Goal: Information Seeking & Learning: Learn about a topic

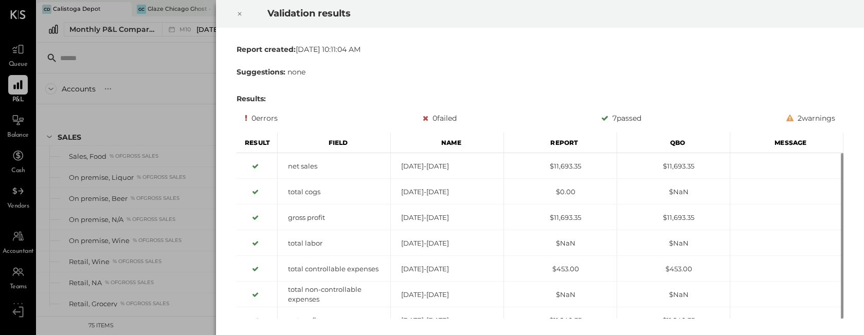
click at [238, 14] on icon at bounding box center [239, 14] width 6 height 12
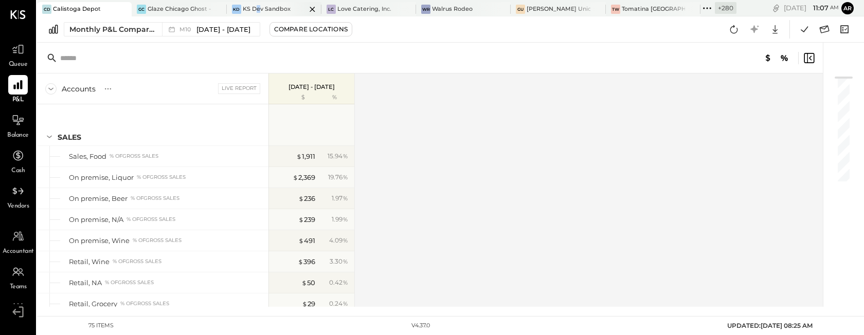
click at [257, 9] on div "KS Dev Sandbox" at bounding box center [267, 9] width 48 height 8
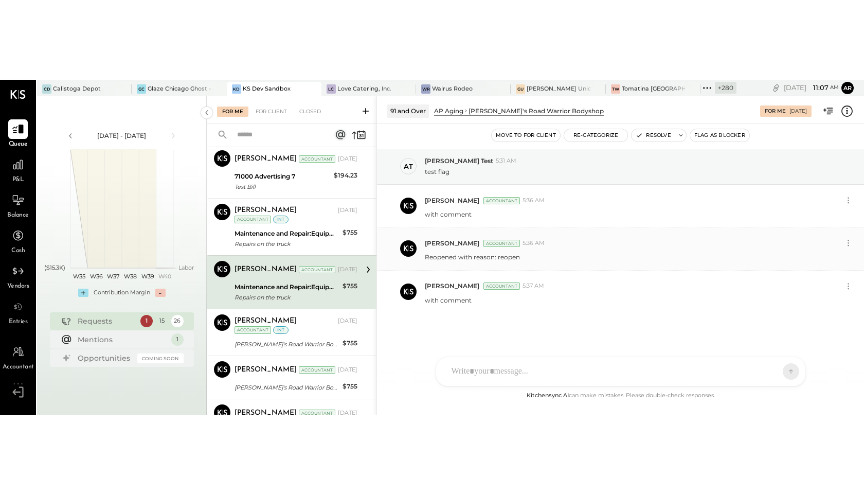
scroll to position [255, 0]
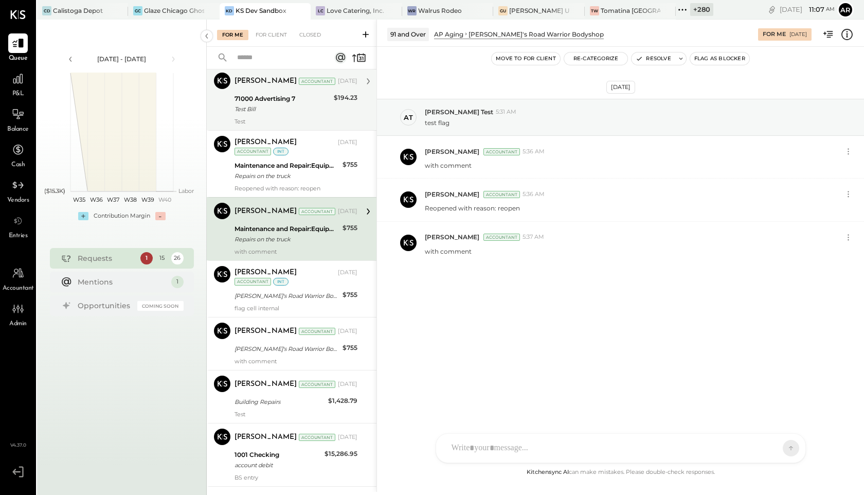
click at [294, 107] on div "Test Bill" at bounding box center [282, 109] width 96 height 10
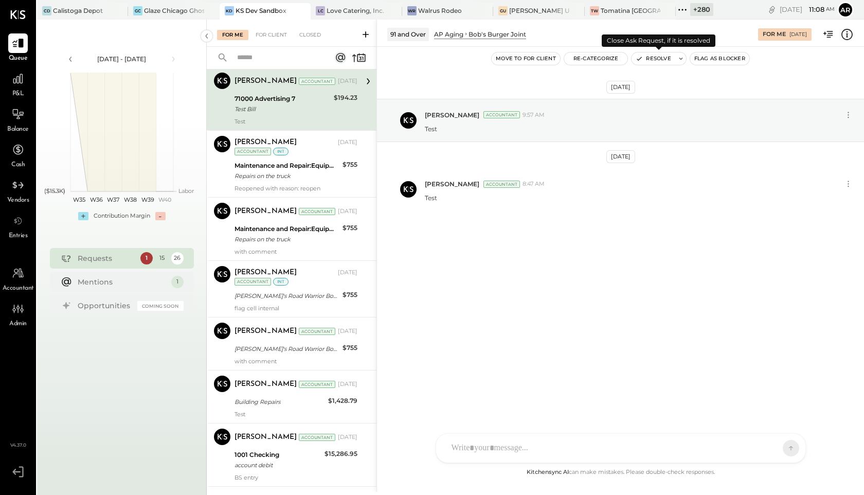
click at [649, 60] on button "Resolve" at bounding box center [652, 58] width 43 height 12
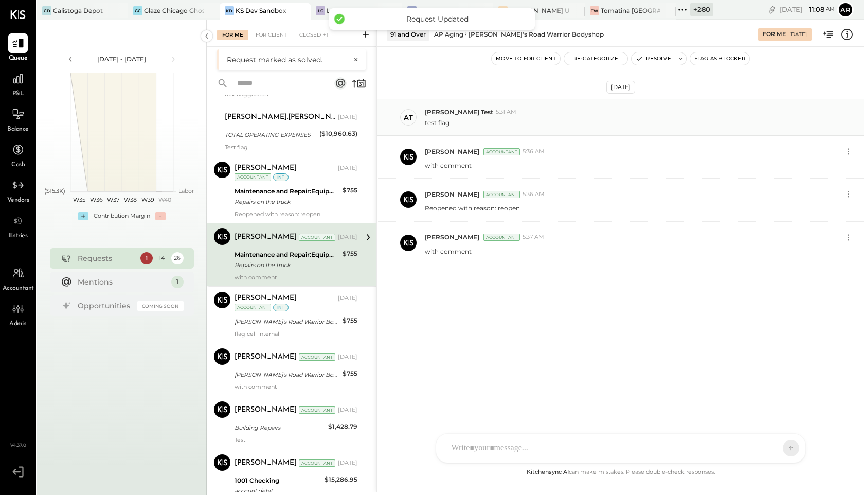
scroll to position [144, 0]
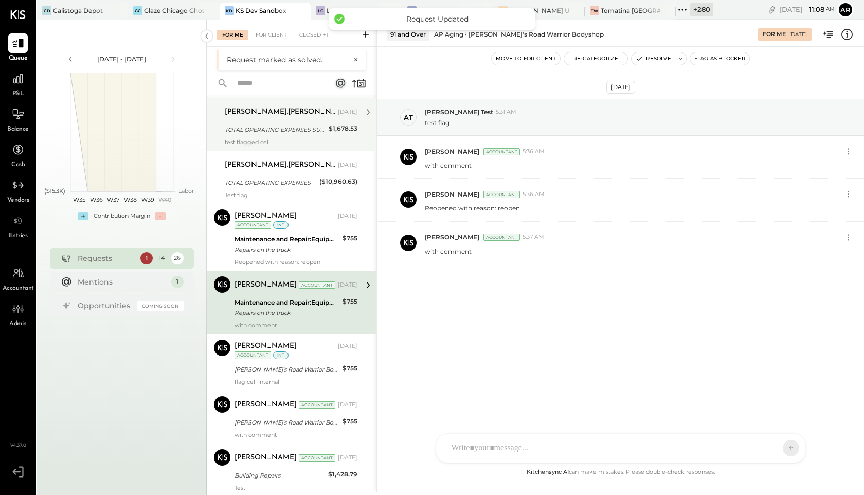
click at [287, 116] on div "archie.grace" at bounding box center [280, 112] width 111 height 10
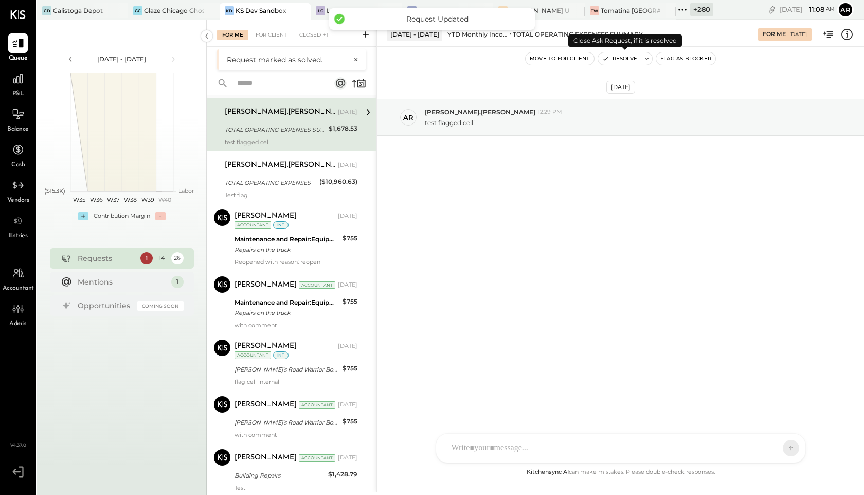
click at [632, 58] on button "Resolve" at bounding box center [619, 58] width 43 height 12
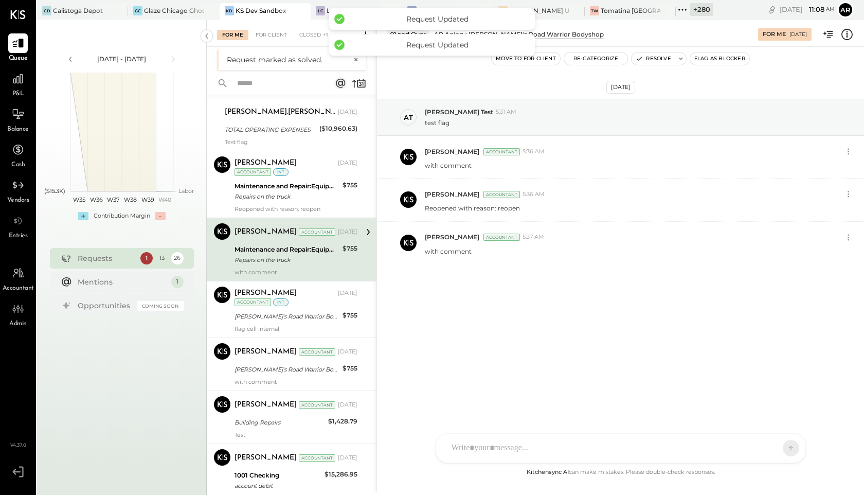
scroll to position [89, 0]
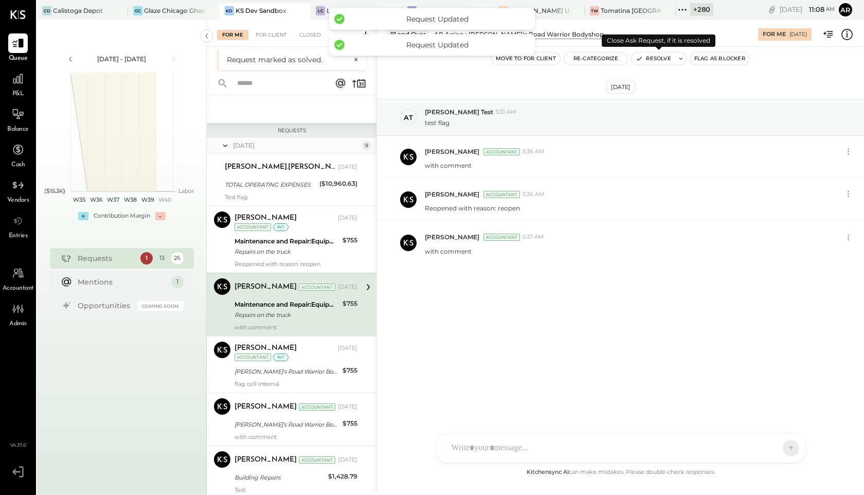
click at [651, 63] on button "Resolve" at bounding box center [652, 58] width 43 height 12
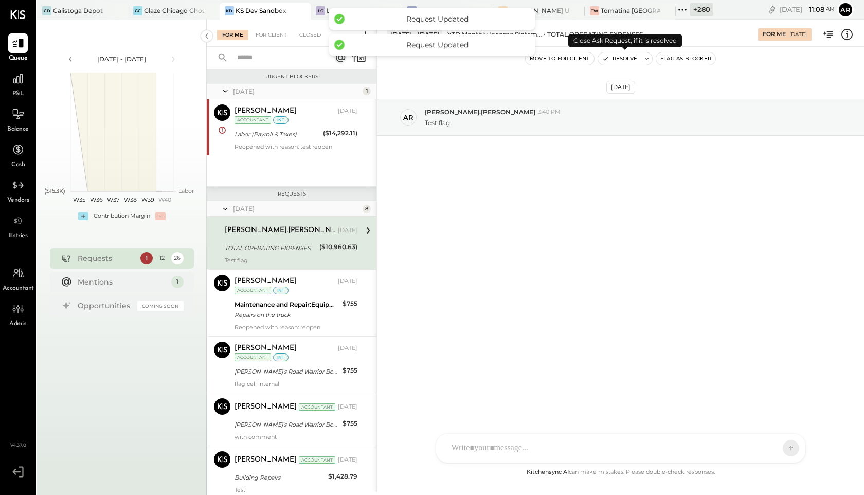
click at [617, 62] on button "Resolve" at bounding box center [619, 58] width 43 height 12
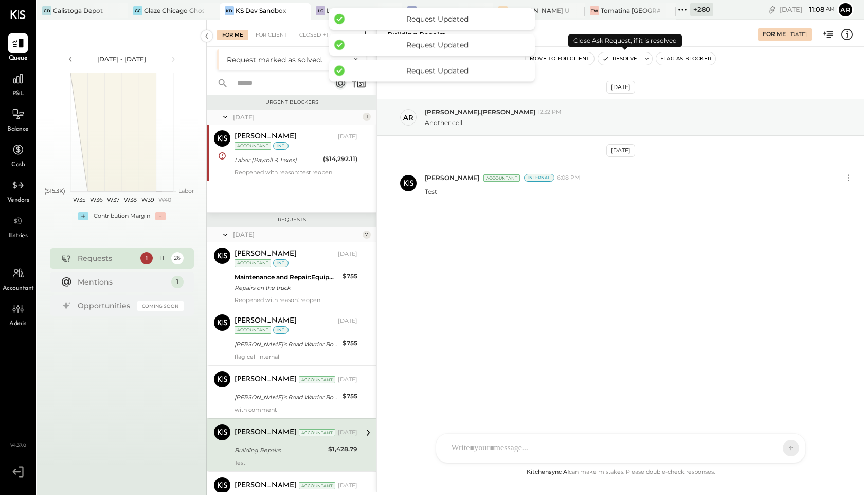
scroll to position [139, 0]
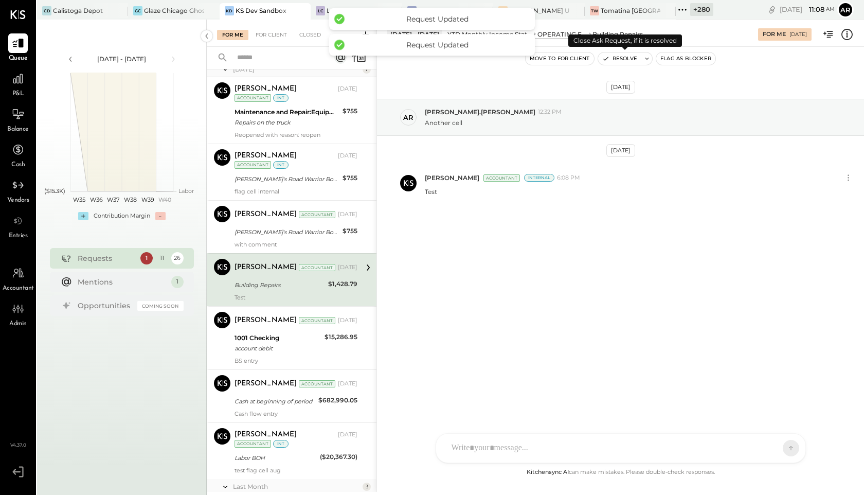
click at [621, 61] on button "Resolve" at bounding box center [619, 58] width 43 height 12
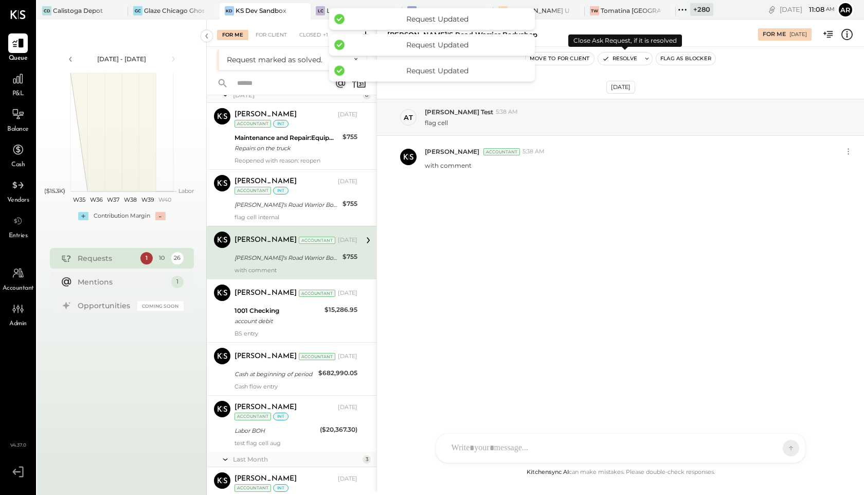
scroll to position [83, 0]
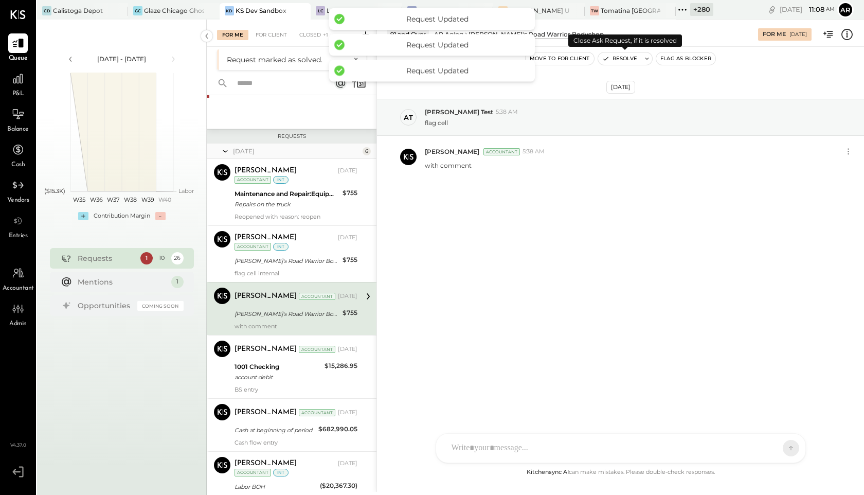
click at [621, 61] on button "Resolve" at bounding box center [619, 58] width 43 height 12
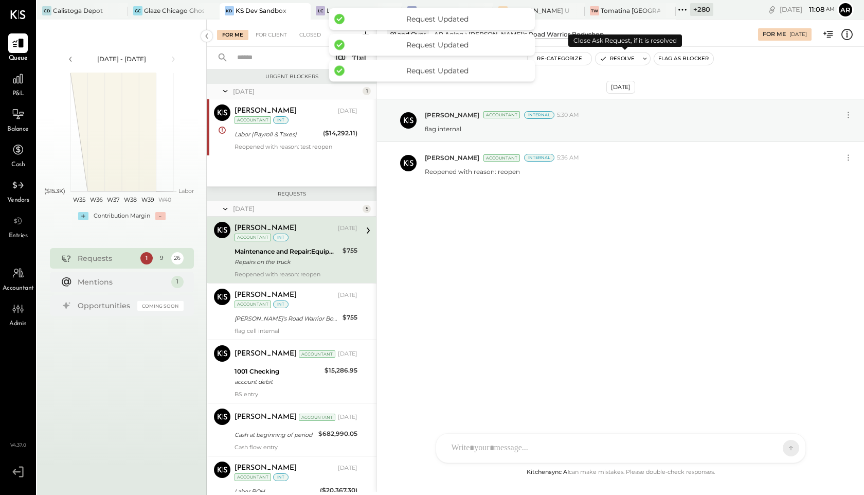
click at [621, 61] on button "Resolve" at bounding box center [616, 58] width 43 height 12
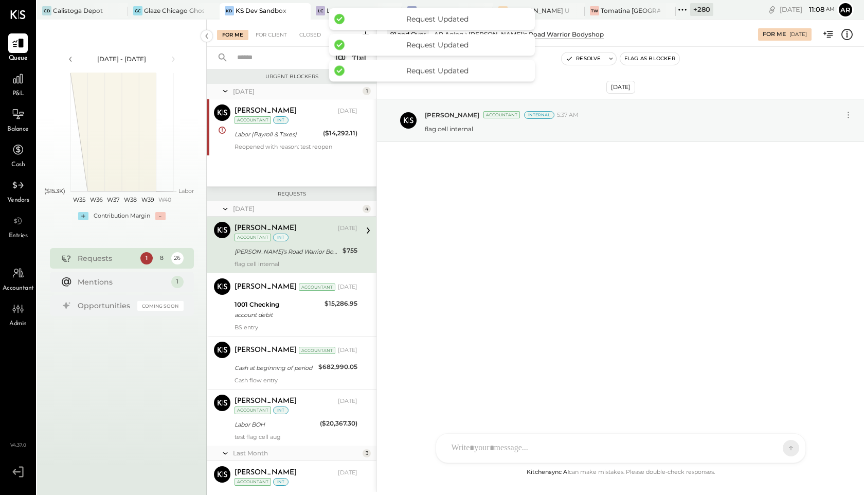
click at [621, 61] on button "Flag as Blocker" at bounding box center [649, 58] width 59 height 12
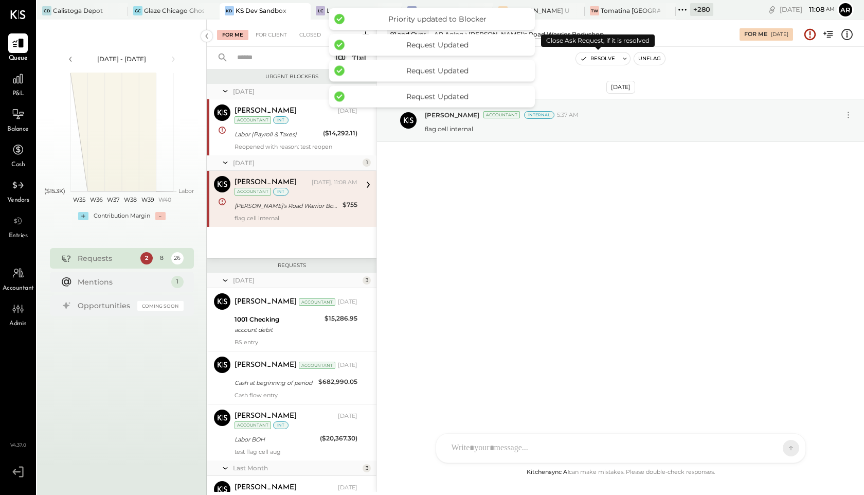
click at [607, 62] on button "Resolve" at bounding box center [597, 58] width 43 height 12
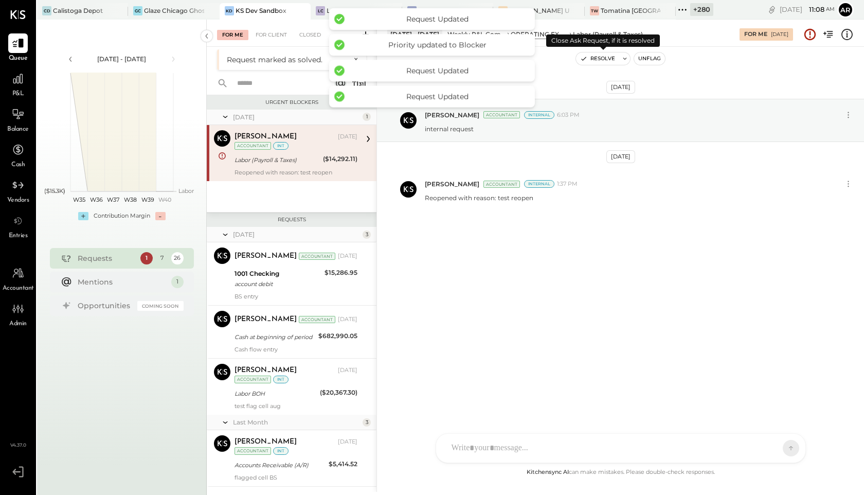
click at [602, 59] on button "Resolve" at bounding box center [597, 58] width 43 height 12
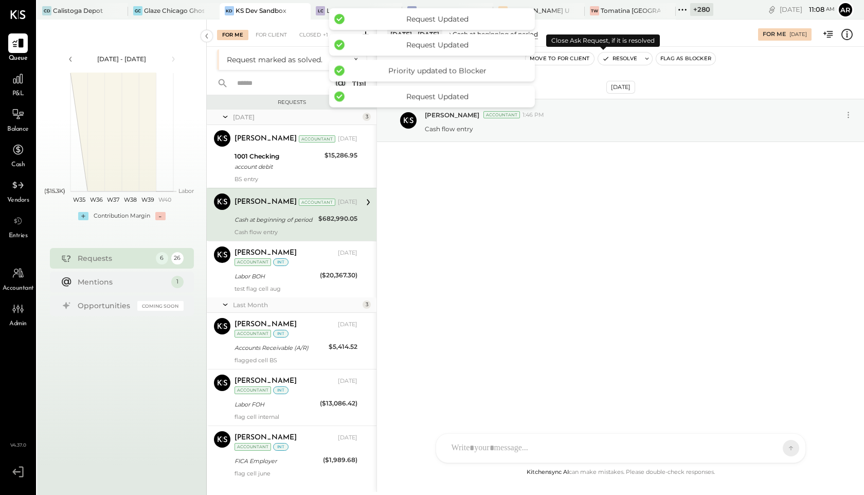
click at [602, 59] on icon "button" at bounding box center [605, 58] width 7 height 7
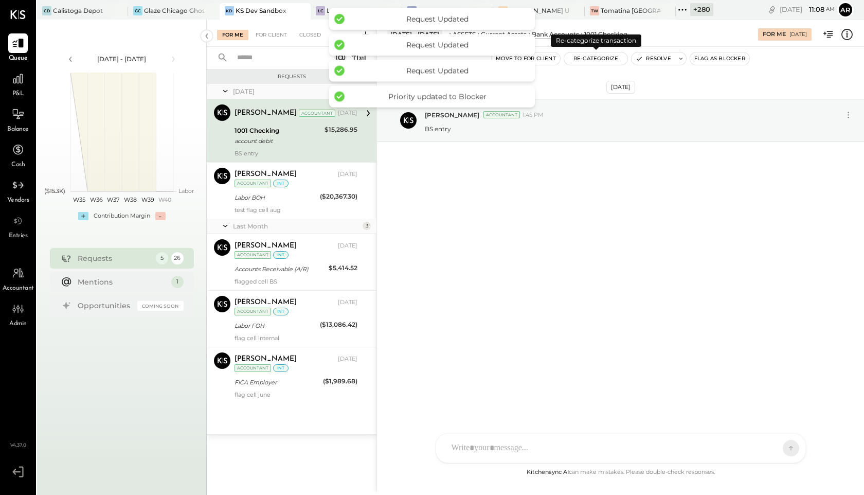
click at [602, 59] on button "Re-Categorize" at bounding box center [596, 58] width 64 height 12
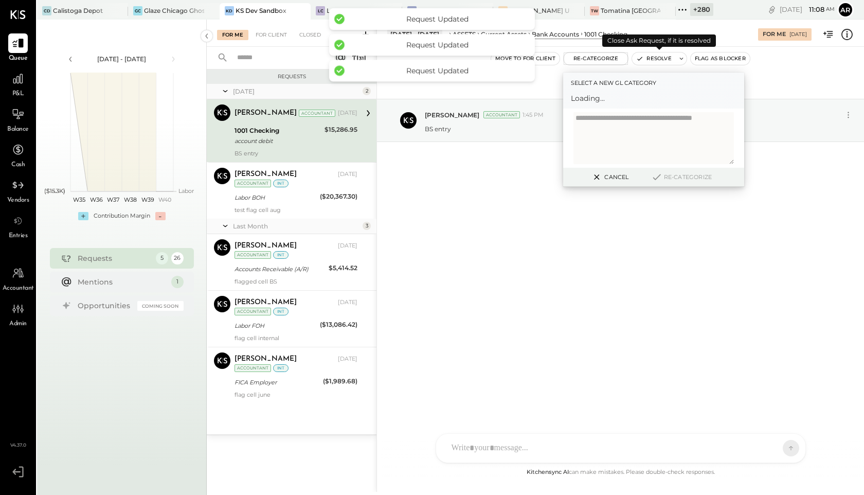
click at [641, 59] on icon "button" at bounding box center [639, 58] width 7 height 7
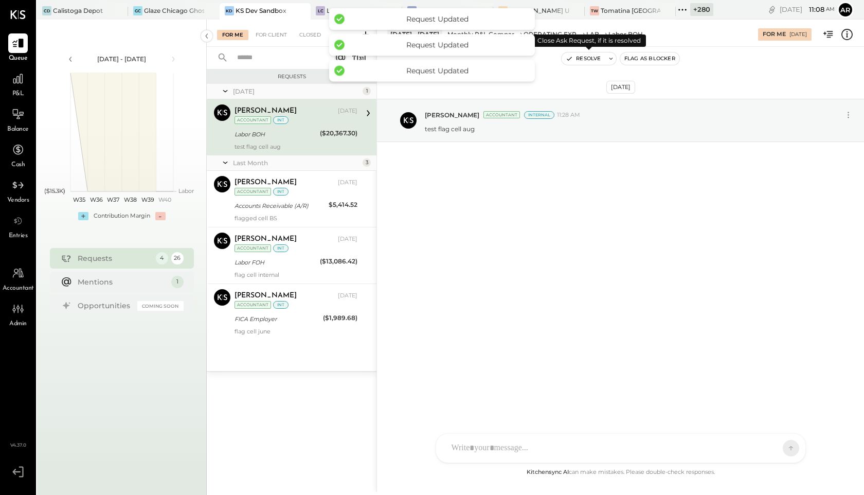
click at [590, 60] on button "Resolve" at bounding box center [582, 58] width 43 height 12
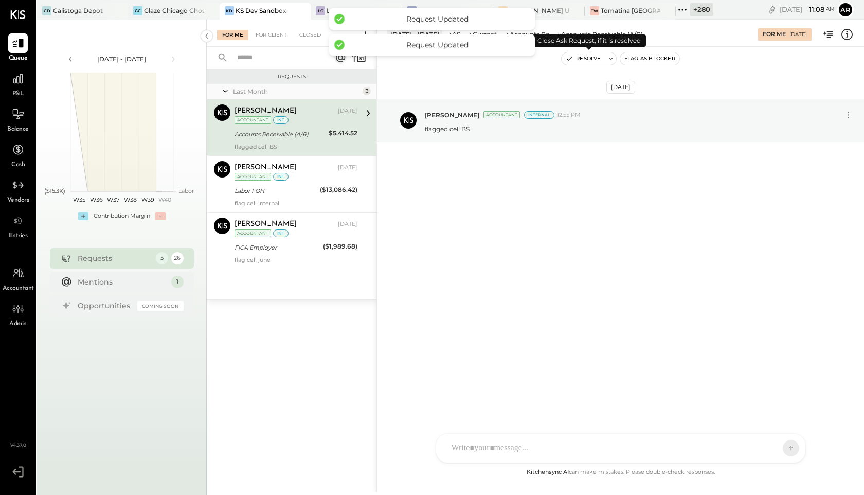
click at [581, 62] on button "Resolve" at bounding box center [582, 58] width 43 height 12
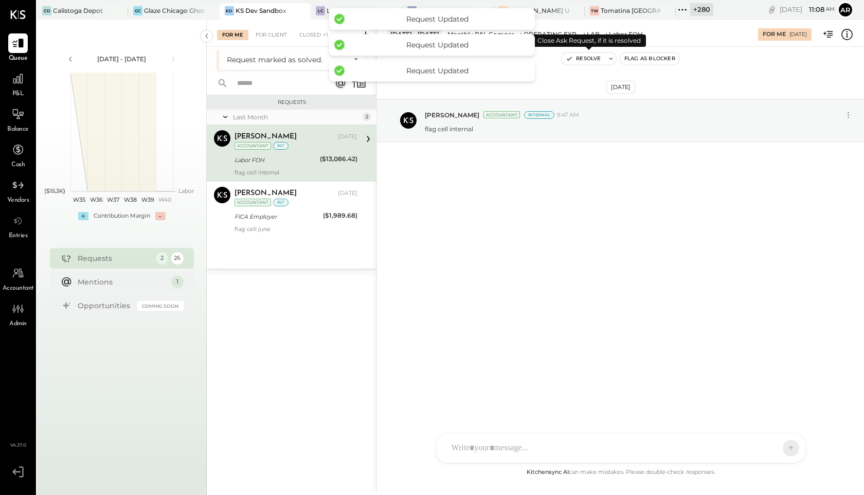
click at [580, 62] on button "Resolve" at bounding box center [582, 58] width 43 height 12
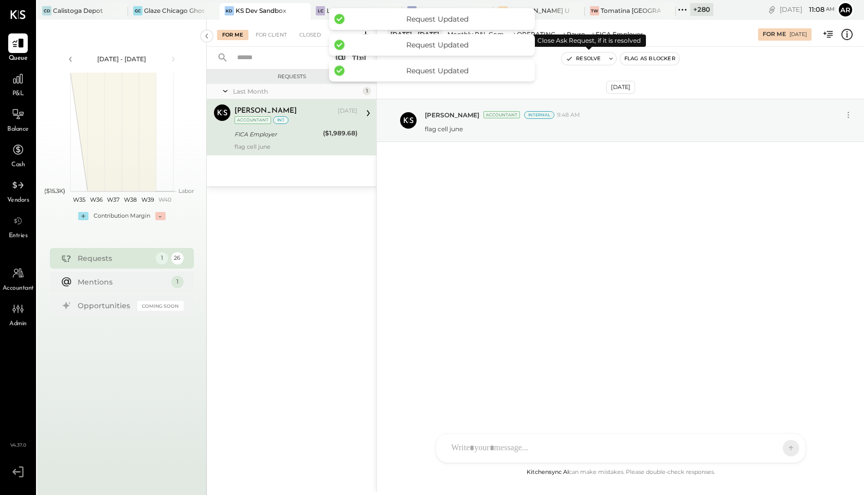
click at [582, 61] on button "Resolve" at bounding box center [582, 58] width 43 height 12
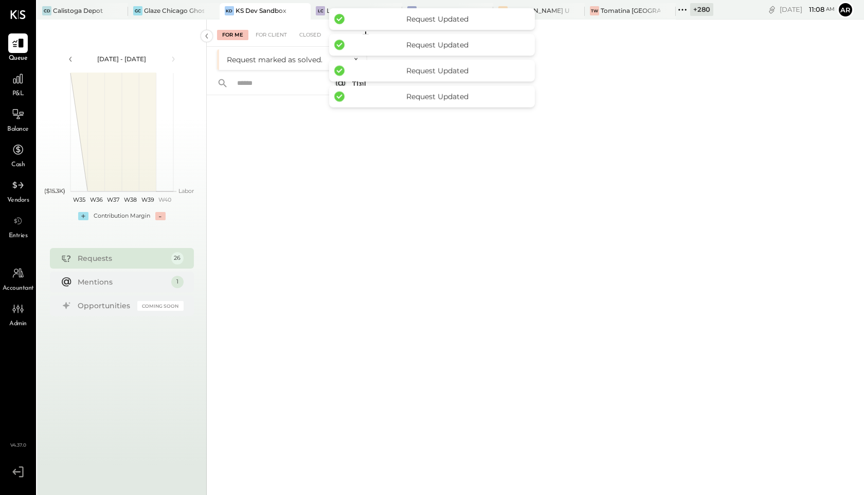
click at [274, 236] on div at bounding box center [292, 280] width 170 height 371
click at [266, 30] on div "For Client" at bounding box center [271, 35] width 42 height 10
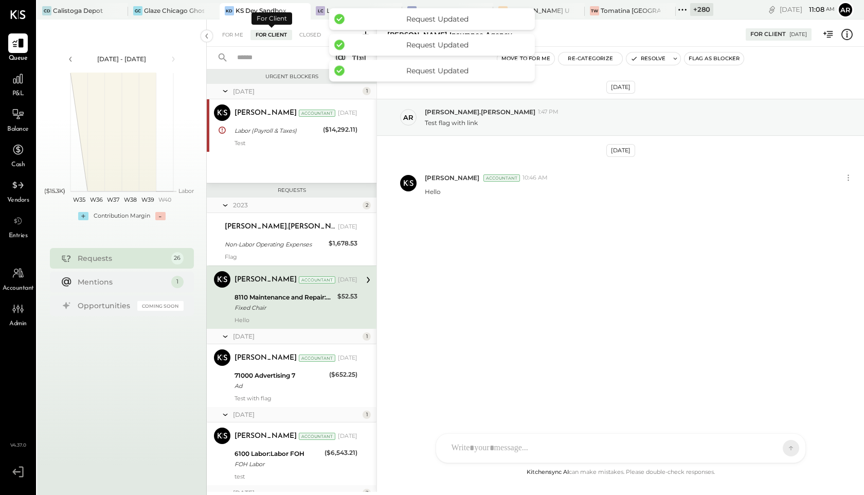
scroll to position [16, 0]
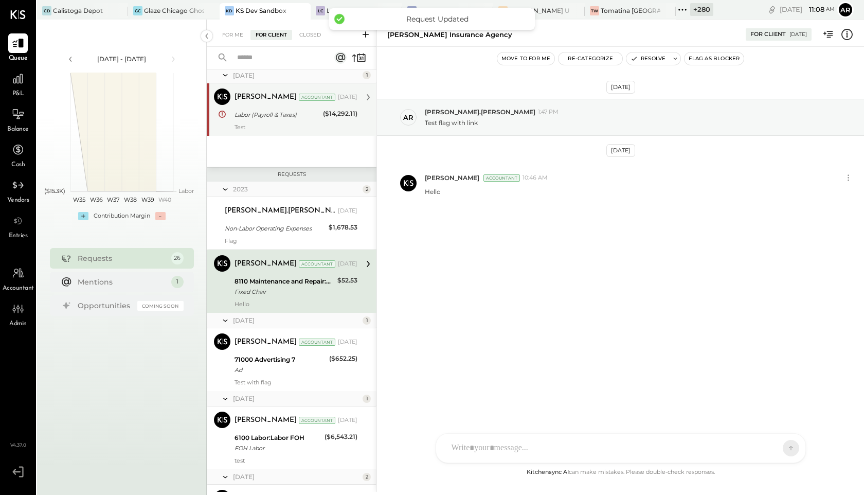
click at [293, 122] on div "Archie Grace Accountant Jul 18, 2025 Labor (Payroll & Taxes) ($14,292.11) Test" at bounding box center [295, 109] width 123 height 42
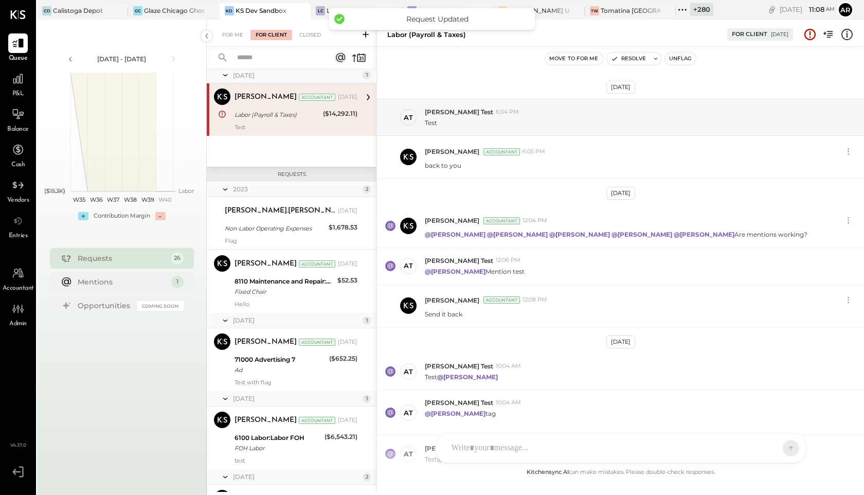
scroll to position [247, 0]
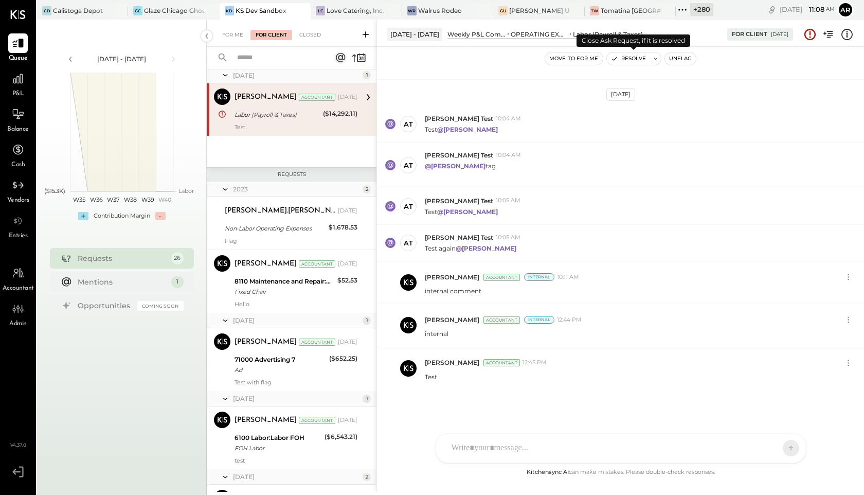
click at [629, 58] on button "Resolve" at bounding box center [628, 58] width 43 height 12
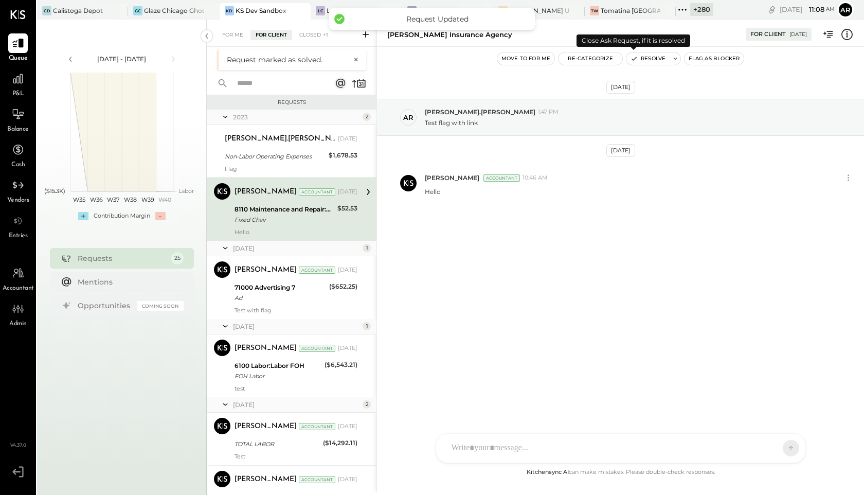
click at [643, 58] on button "Resolve" at bounding box center [647, 58] width 43 height 12
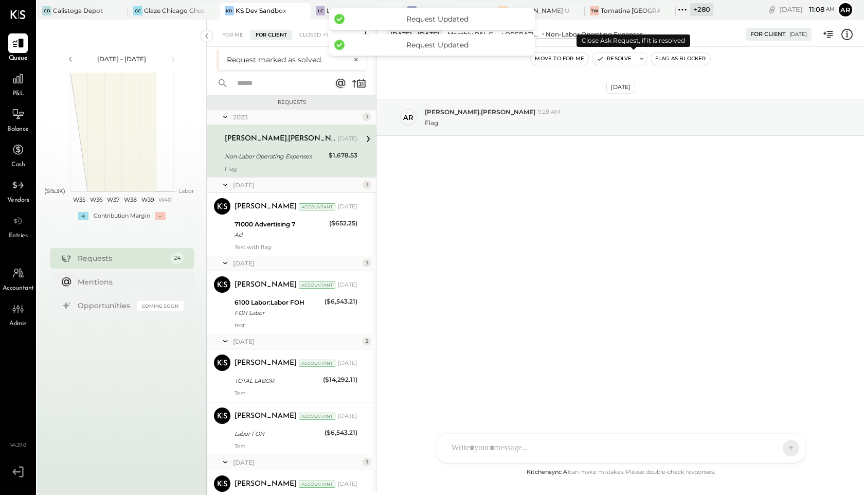
click at [643, 58] on icon at bounding box center [641, 58] width 7 height 7
click at [619, 59] on button "Resolve" at bounding box center [613, 58] width 43 height 12
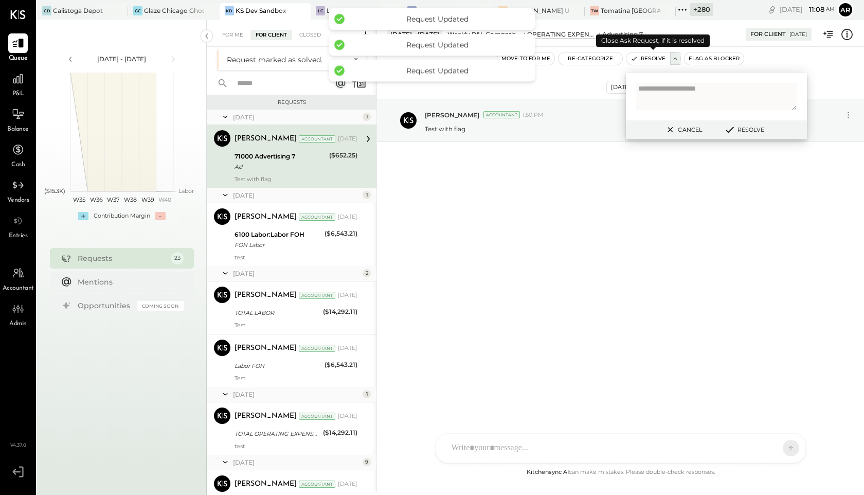
click at [642, 62] on button "Resolve" at bounding box center [647, 58] width 43 height 12
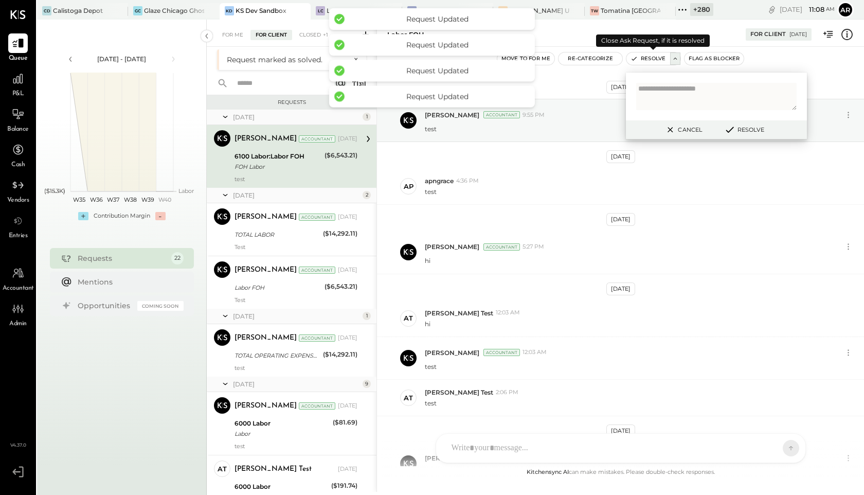
scroll to position [96, 0]
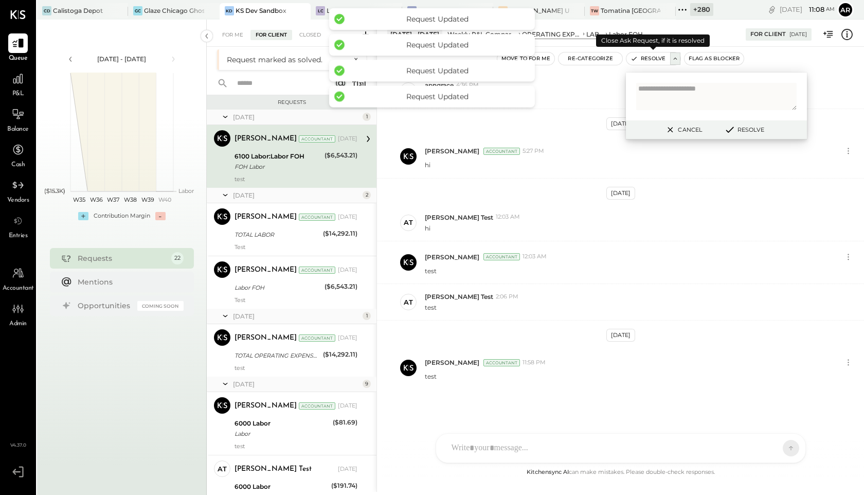
click at [642, 62] on button "Resolve" at bounding box center [647, 58] width 43 height 12
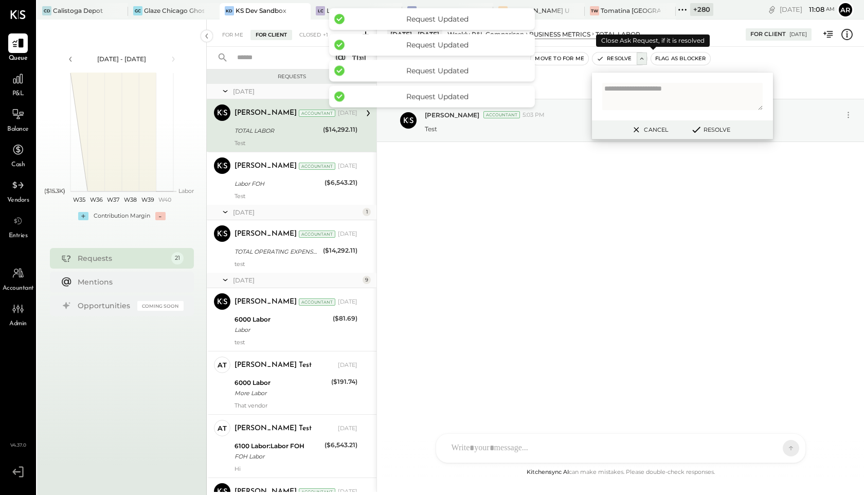
click at [642, 62] on icon at bounding box center [641, 58] width 7 height 7
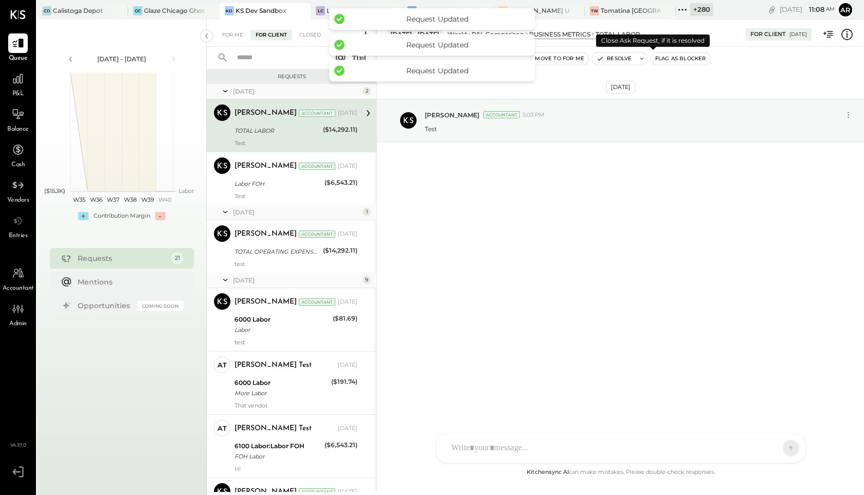
click at [621, 62] on button "Resolve" at bounding box center [613, 58] width 43 height 12
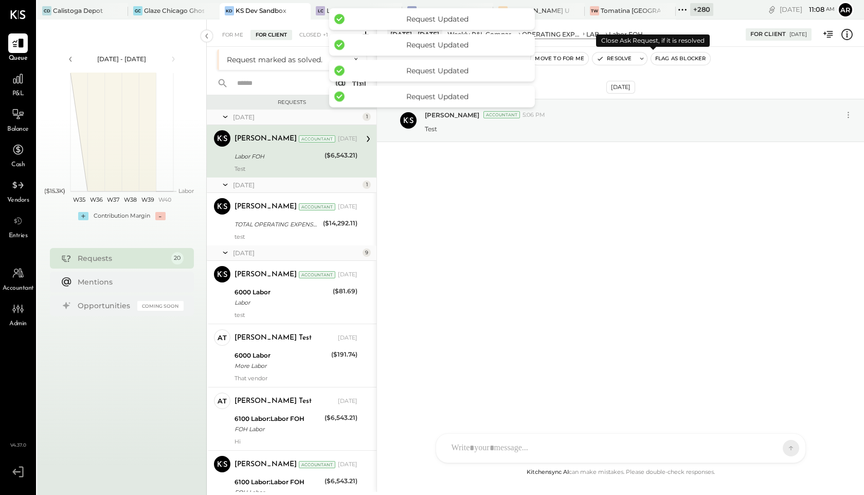
click at [620, 62] on button "Resolve" at bounding box center [613, 58] width 43 height 12
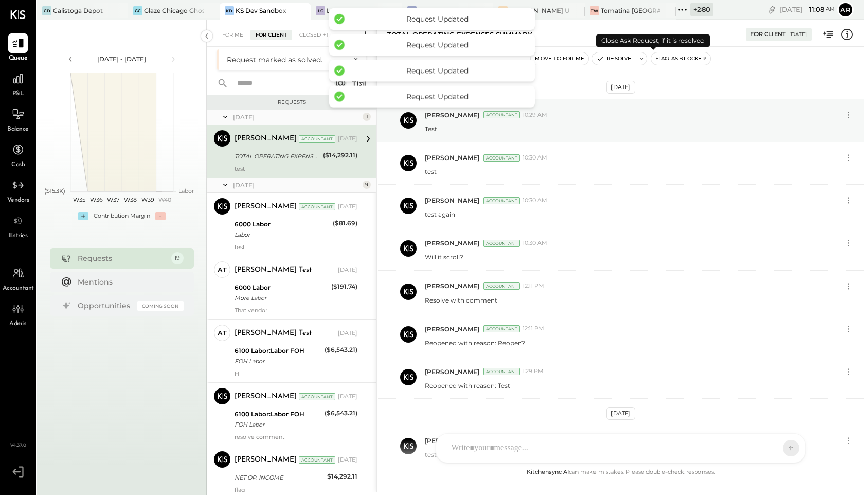
scroll to position [78, 0]
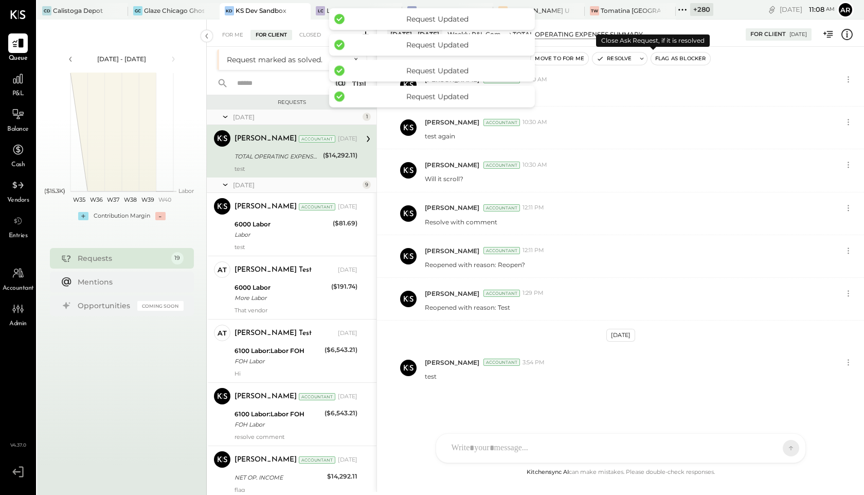
click at [620, 62] on button "Resolve" at bounding box center [613, 58] width 43 height 12
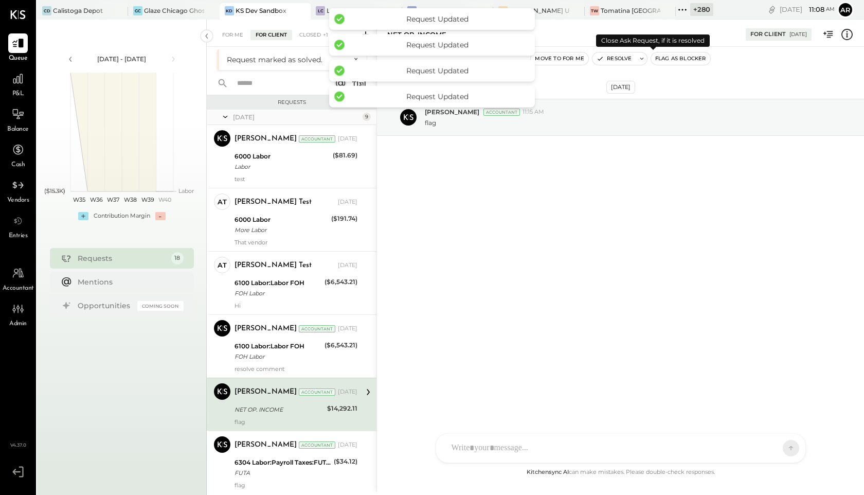
scroll to position [97, 0]
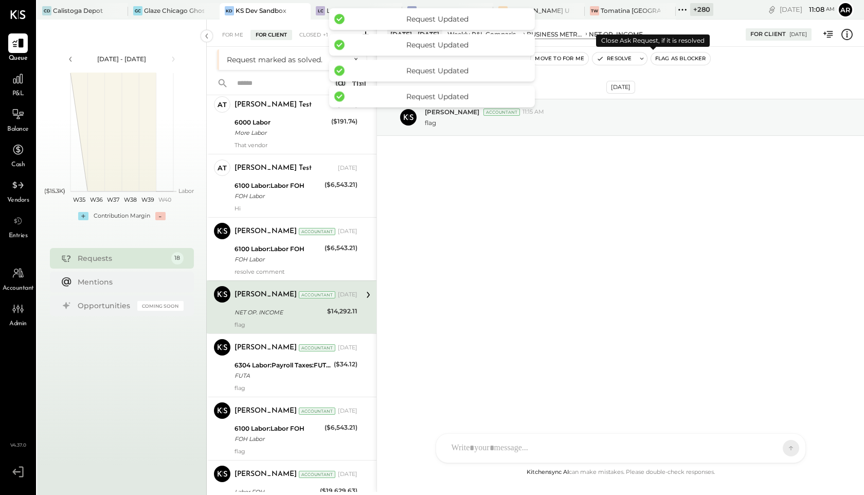
click at [620, 62] on button "Resolve" at bounding box center [613, 58] width 43 height 12
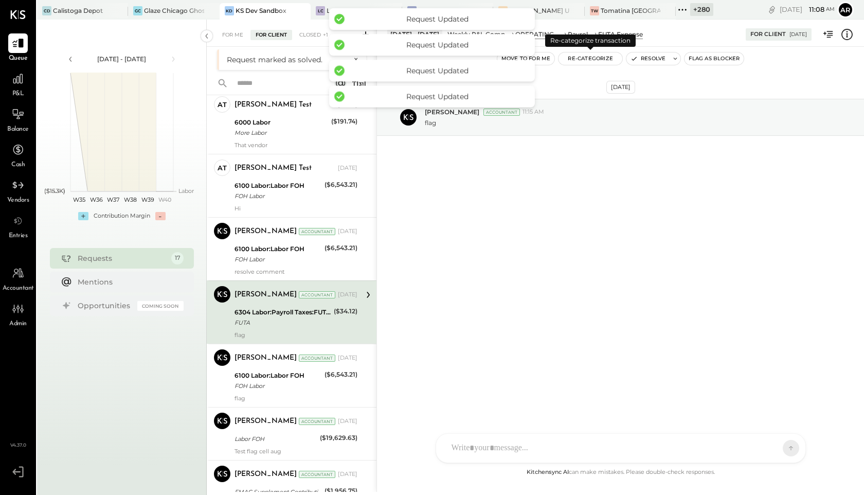
scroll to position [109, 0]
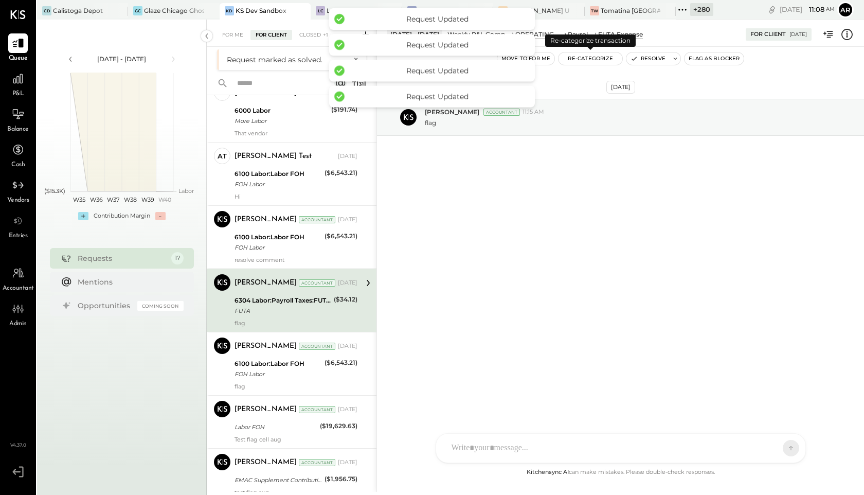
click at [620, 62] on button "Re-Categorize" at bounding box center [590, 58] width 64 height 12
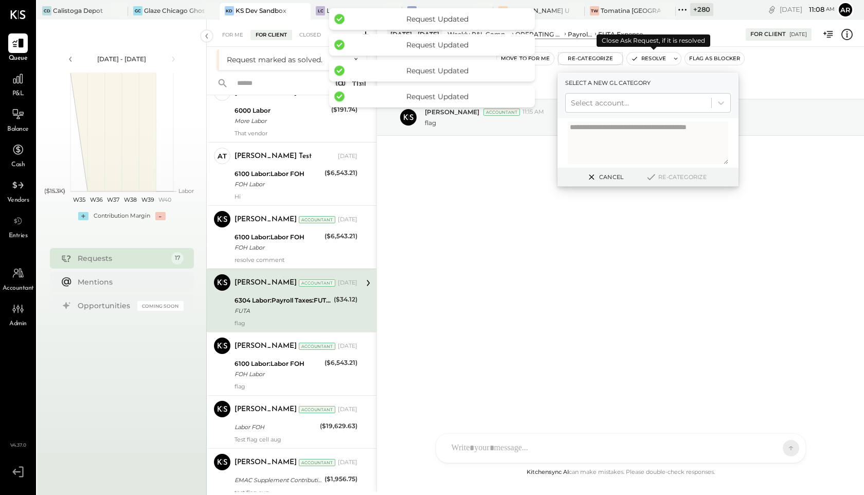
click at [635, 62] on icon "button" at bounding box center [634, 58] width 7 height 7
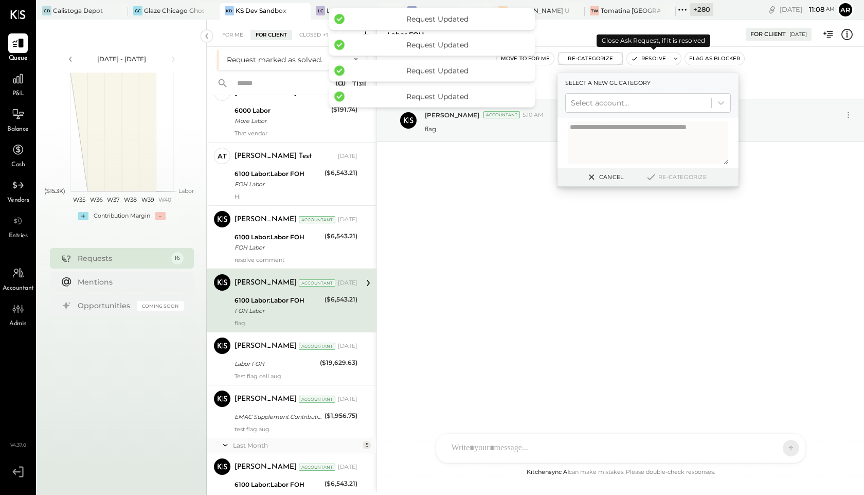
scroll to position [110, 0]
click at [635, 62] on icon "button" at bounding box center [634, 58] width 7 height 7
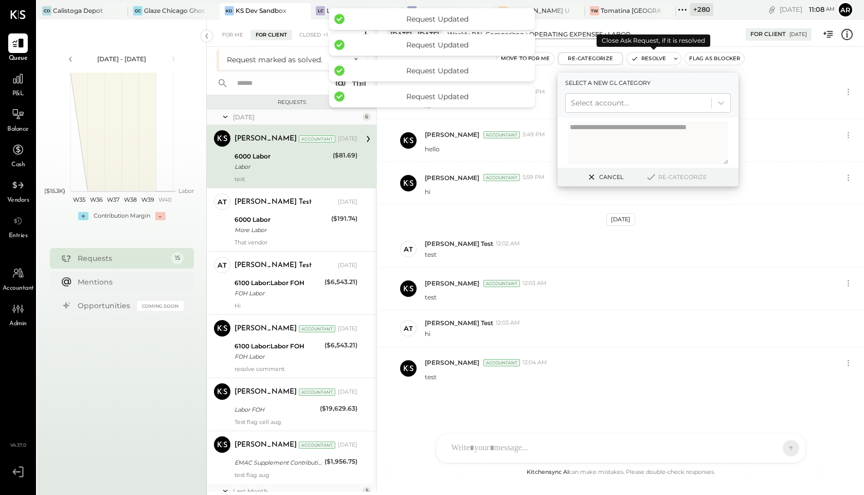
click at [638, 62] on button "Resolve" at bounding box center [648, 58] width 43 height 12
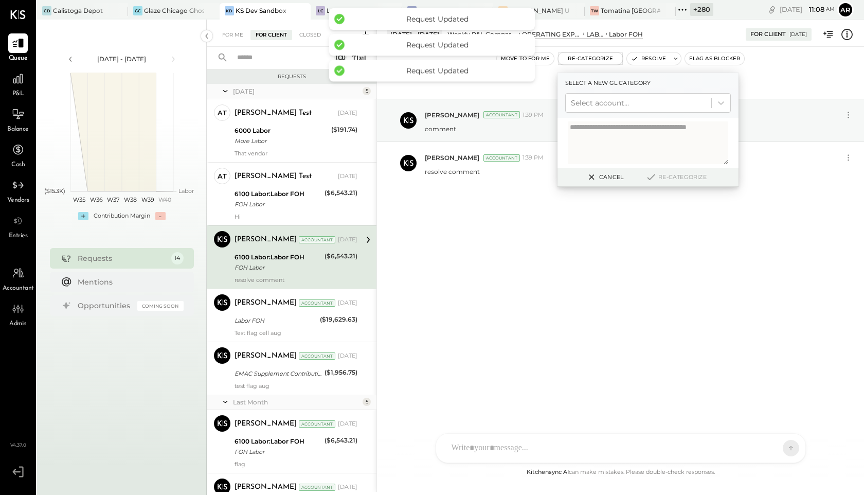
click at [597, 171] on icon at bounding box center [591, 177] width 13 height 12
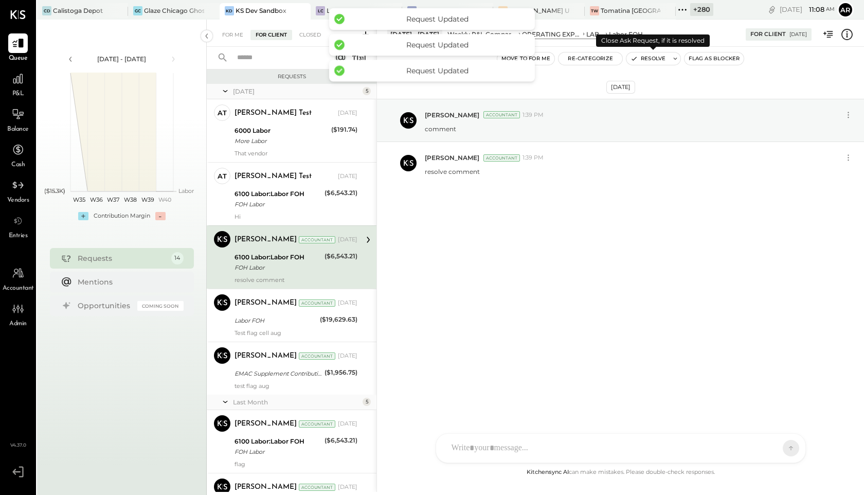
click at [644, 60] on button "Resolve" at bounding box center [647, 58] width 43 height 12
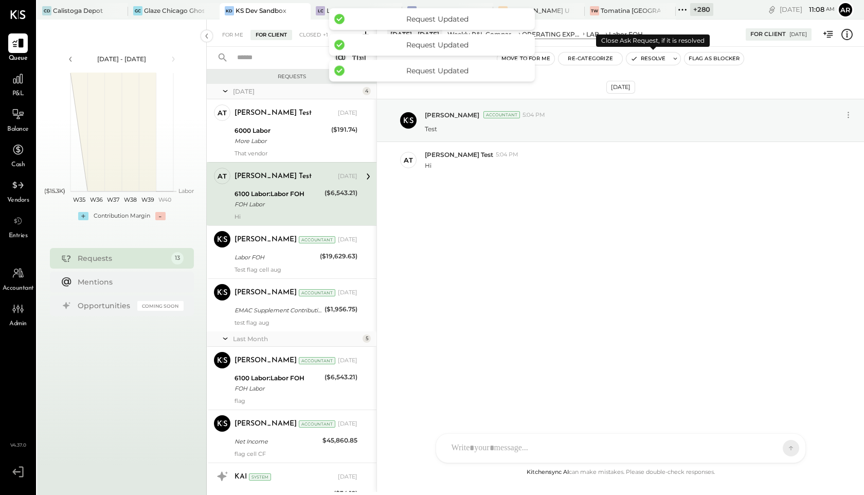
click at [644, 60] on button "Resolve" at bounding box center [647, 58] width 43 height 12
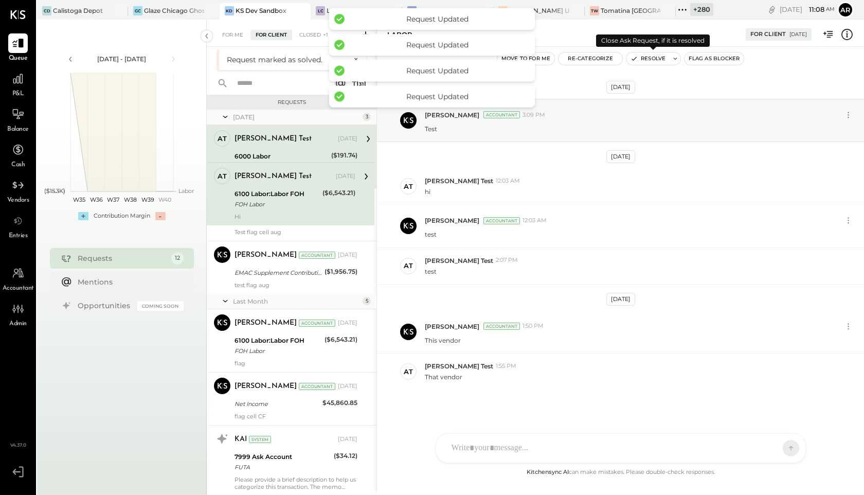
scroll to position [1, 0]
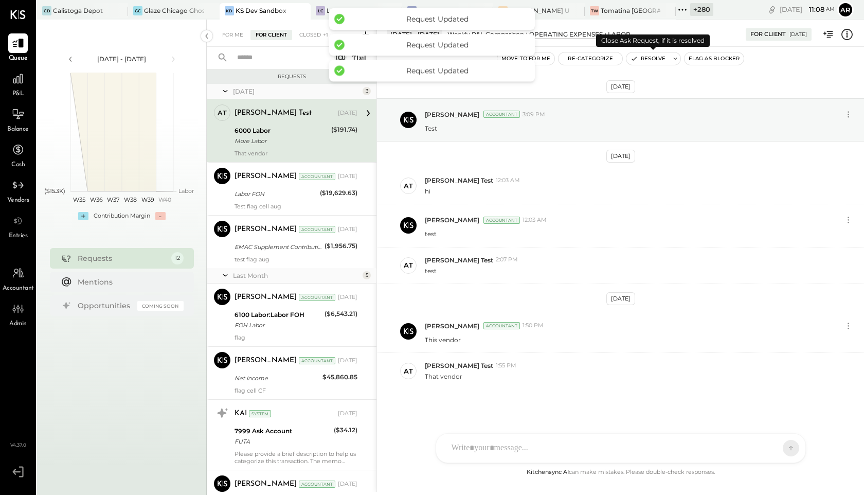
click at [644, 60] on button "Resolve" at bounding box center [647, 58] width 43 height 12
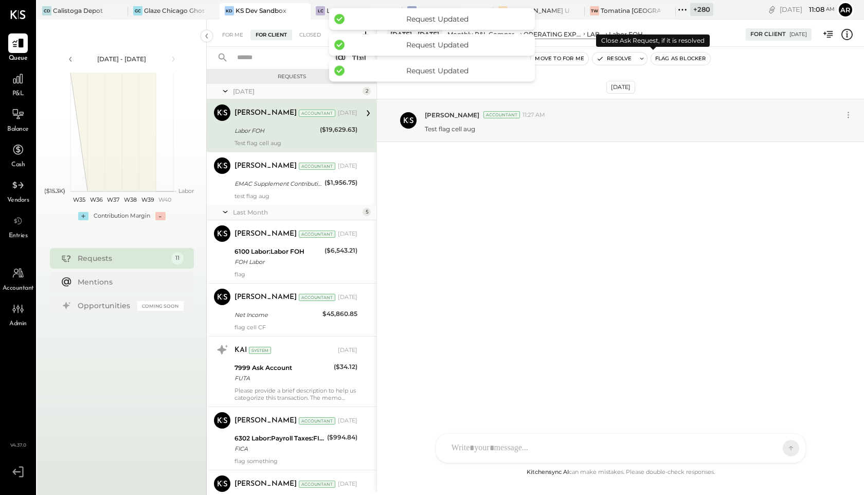
click at [616, 61] on button "Resolve" at bounding box center [613, 58] width 43 height 12
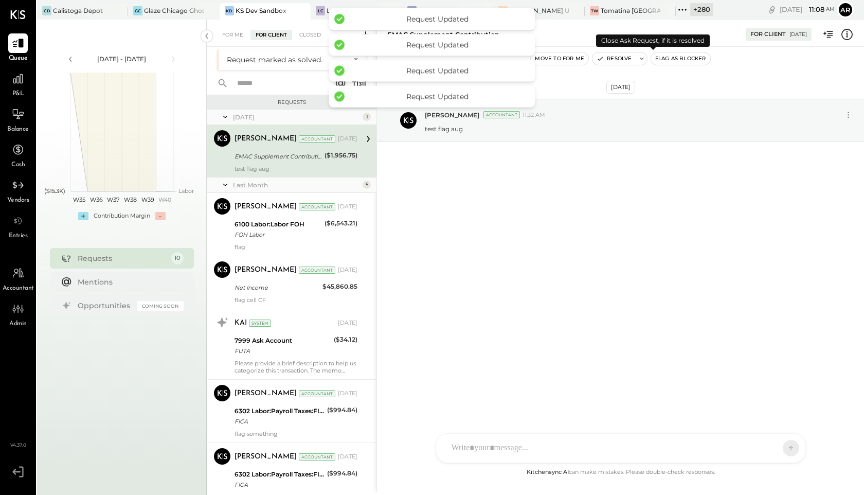
click at [613, 59] on button "Resolve" at bounding box center [613, 58] width 43 height 12
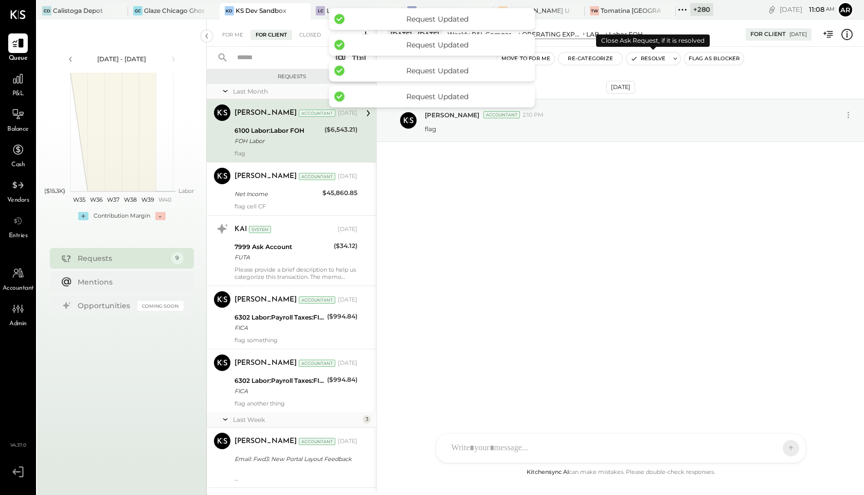
click at [643, 54] on button "Resolve" at bounding box center [647, 58] width 43 height 12
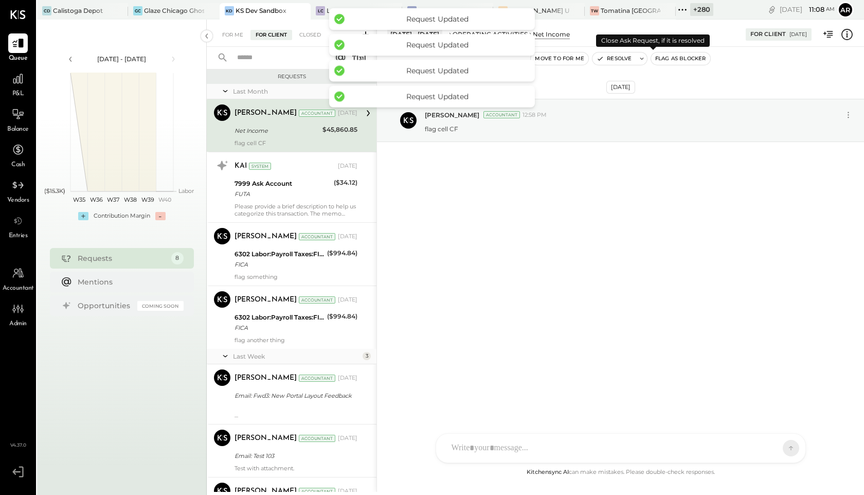
click at [618, 57] on button "Resolve" at bounding box center [613, 58] width 43 height 12
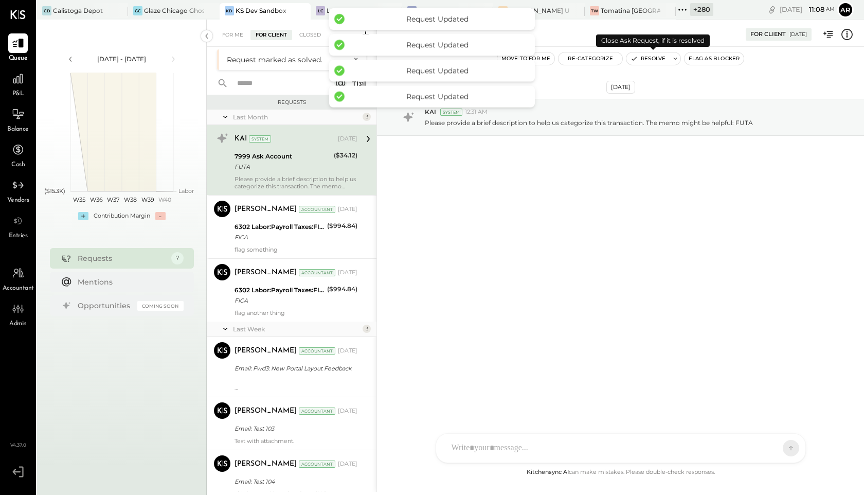
click at [637, 58] on button "Resolve" at bounding box center [647, 58] width 43 height 12
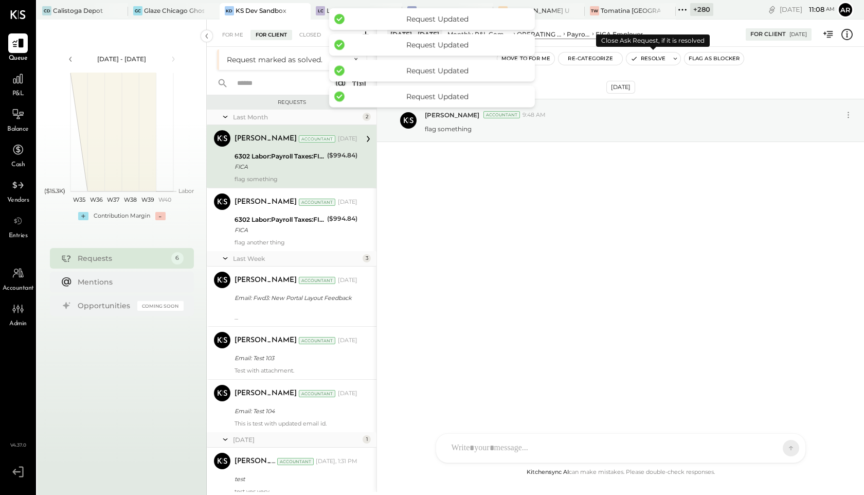
click at [639, 59] on button "Resolve" at bounding box center [647, 58] width 43 height 12
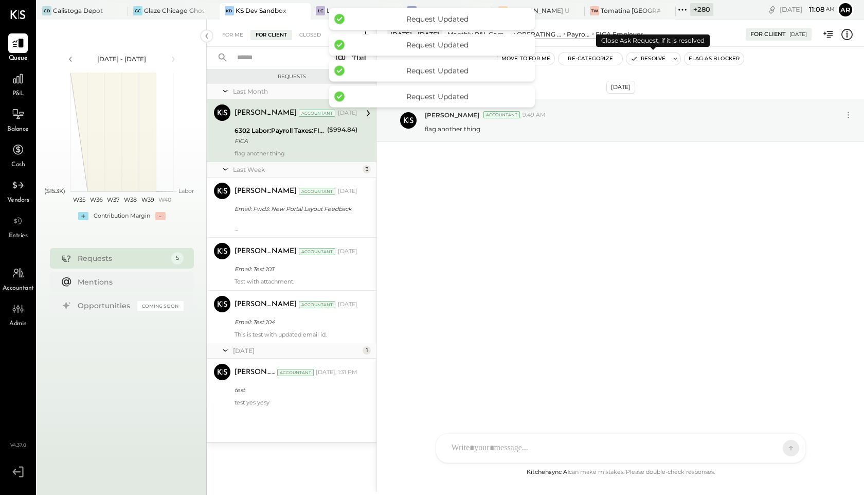
click at [640, 58] on button "Resolve" at bounding box center [647, 58] width 43 height 12
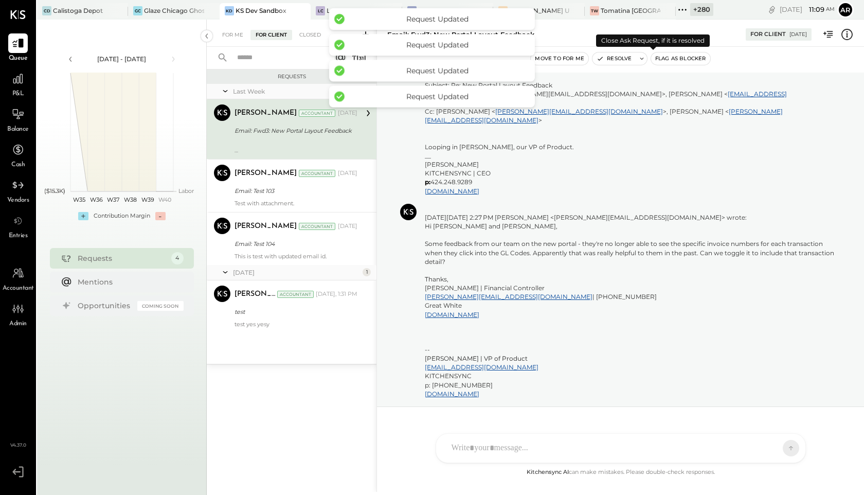
click at [616, 57] on button "Resolve" at bounding box center [613, 58] width 43 height 12
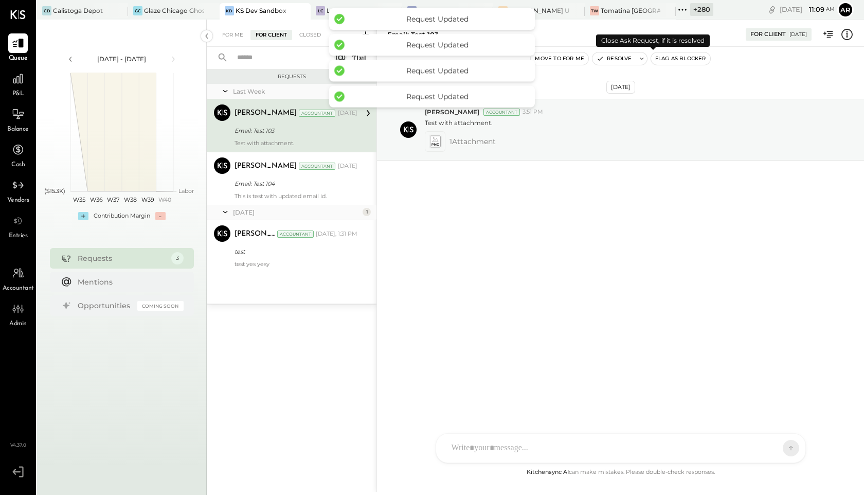
click at [616, 58] on button "Resolve" at bounding box center [613, 58] width 43 height 12
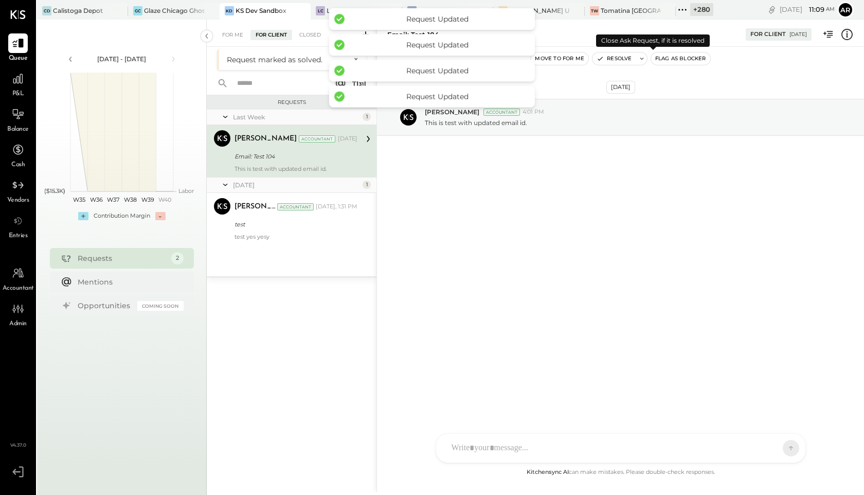
click at [616, 59] on button "Resolve" at bounding box center [613, 58] width 43 height 12
click at [615, 59] on button "Resolve" at bounding box center [613, 58] width 43 height 12
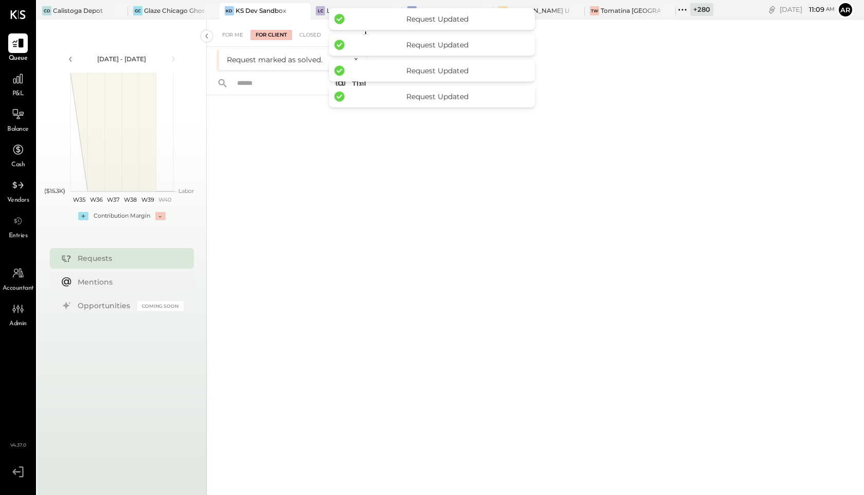
click at [292, 205] on div at bounding box center [292, 280] width 170 height 371
click at [230, 34] on div "For Me" at bounding box center [232, 35] width 31 height 10
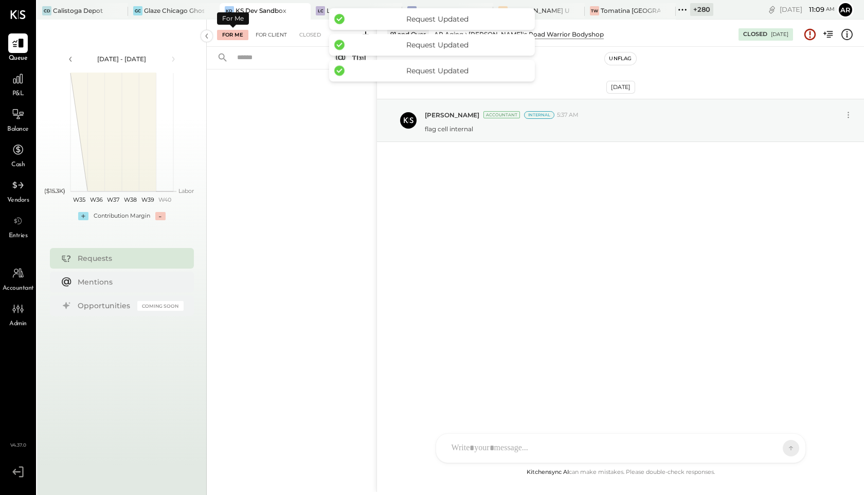
click at [265, 33] on div "For Client" at bounding box center [271, 35] width 42 height 10
click at [308, 35] on div "Closed" at bounding box center [310, 35] width 32 height 10
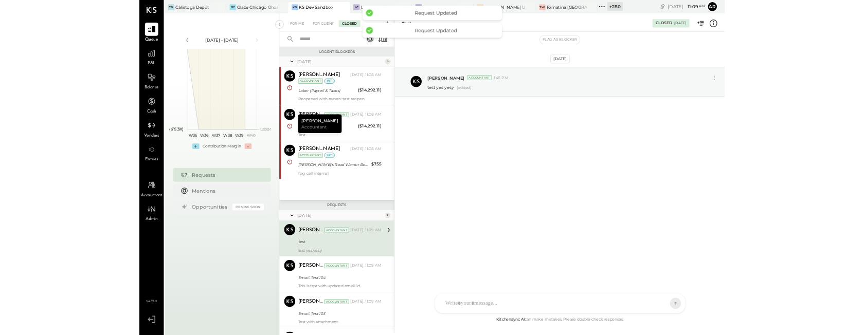
scroll to position [71, 0]
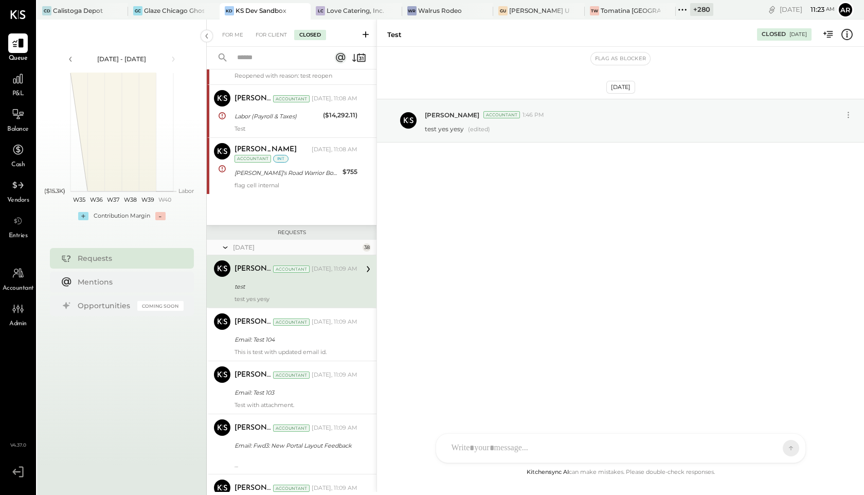
click at [7, 79] on div "P&L" at bounding box center [18, 84] width 30 height 30
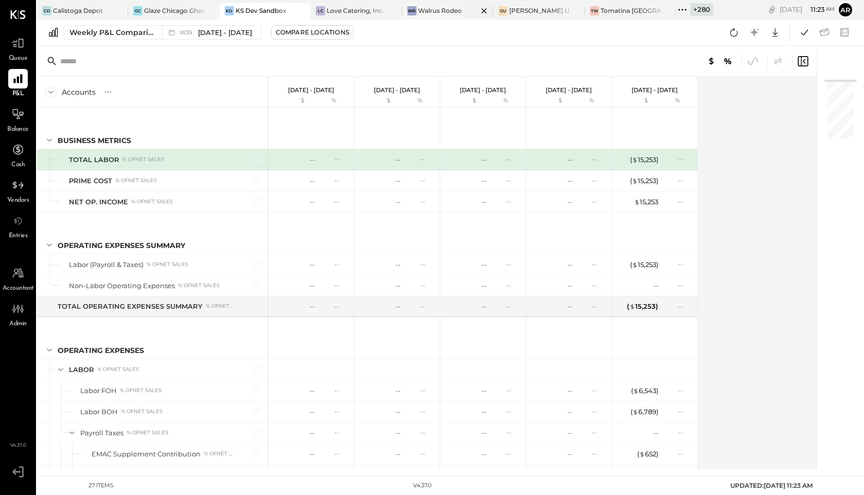
click at [450, 12] on div "Walrus Rodeo" at bounding box center [440, 10] width 44 height 9
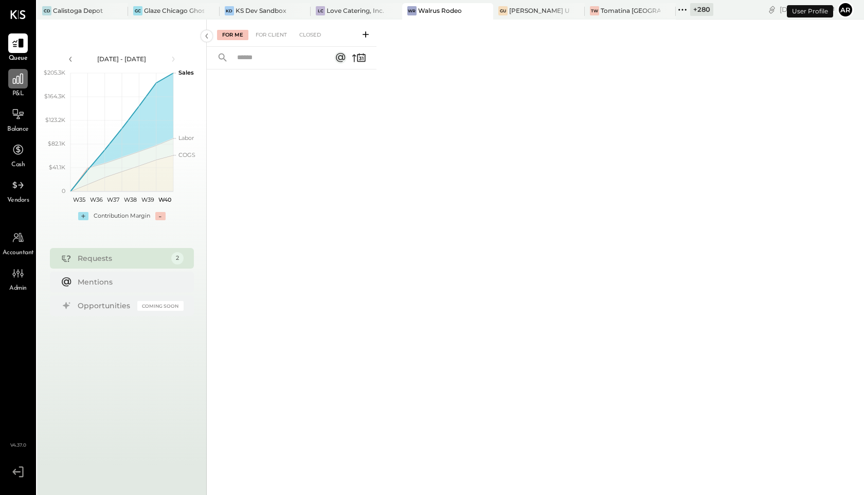
click at [19, 83] on icon at bounding box center [18, 79] width 10 height 10
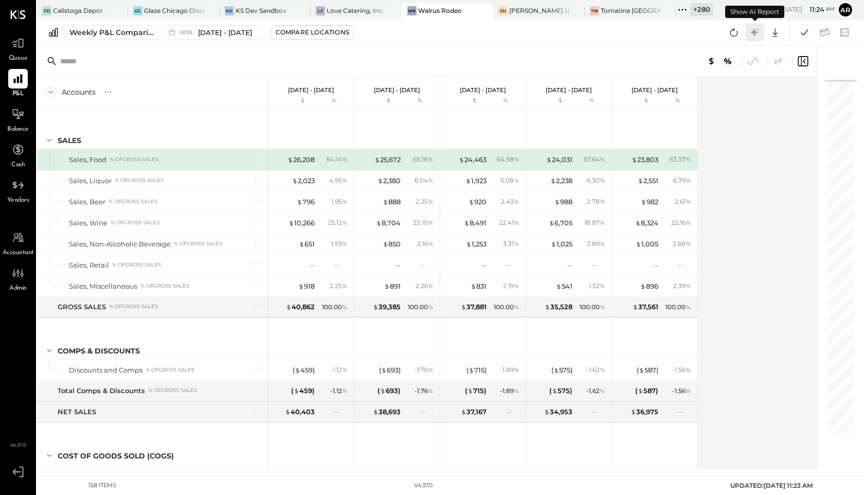
click at [756, 31] on icon at bounding box center [754, 32] width 8 height 8
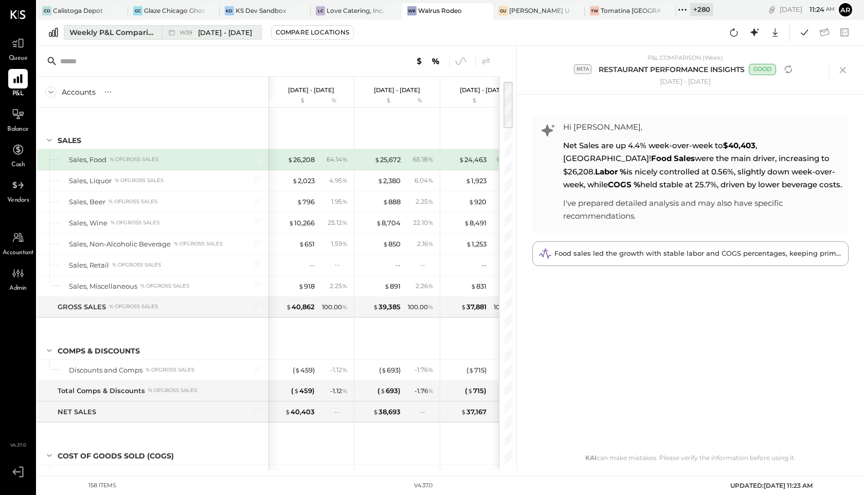
click at [183, 33] on span "W39" at bounding box center [187, 33] width 16 height 6
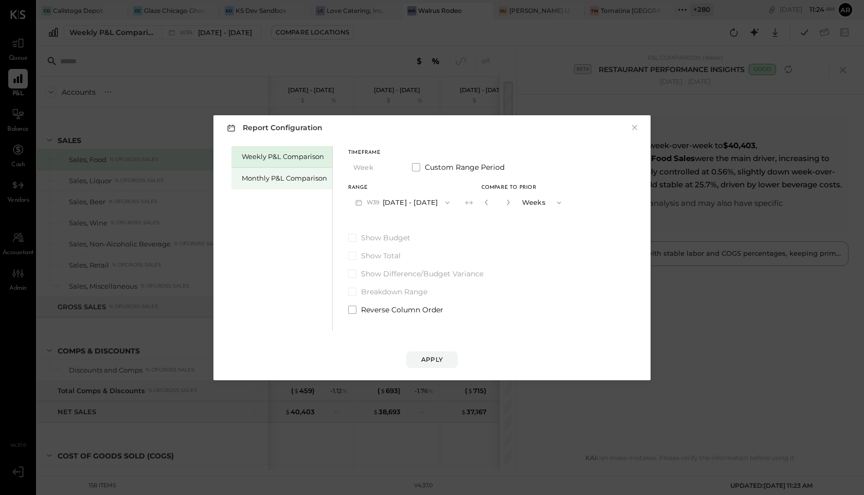
click at [262, 177] on div "Monthly P&L Comparison" at bounding box center [284, 178] width 85 height 10
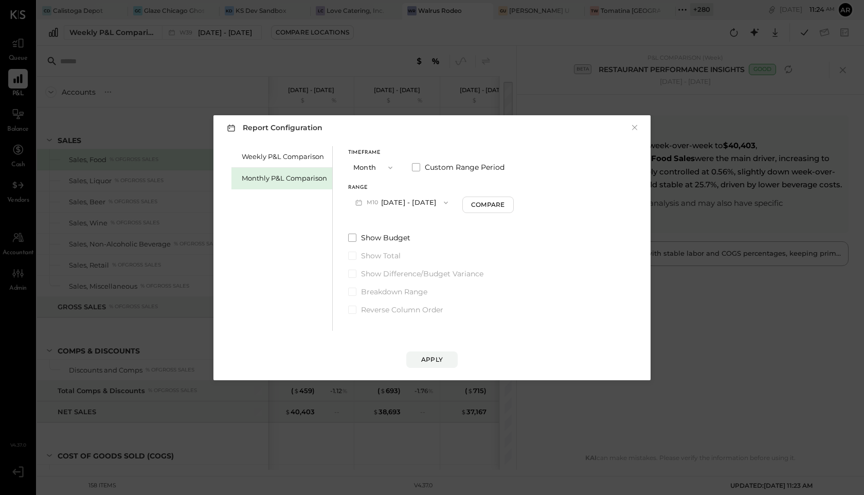
click at [368, 203] on span "M10" at bounding box center [374, 202] width 14 height 8
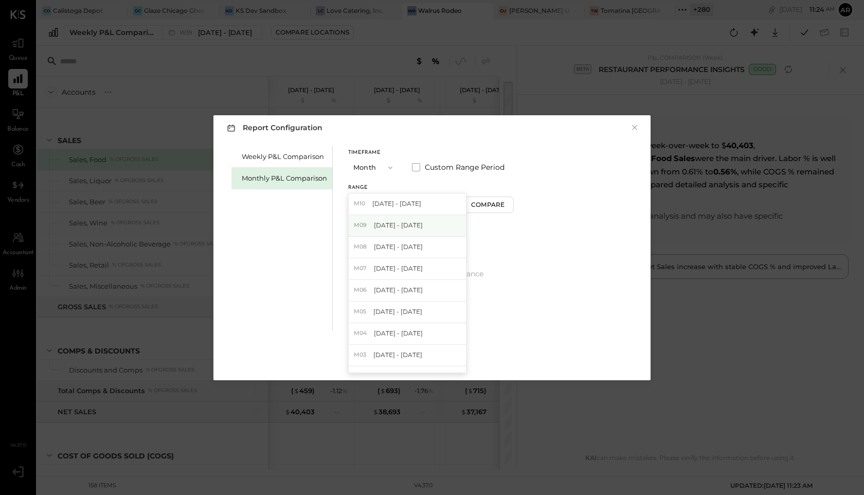
click at [372, 226] on div "M09 Sep 1 - 30, 2025" at bounding box center [407, 226] width 117 height 22
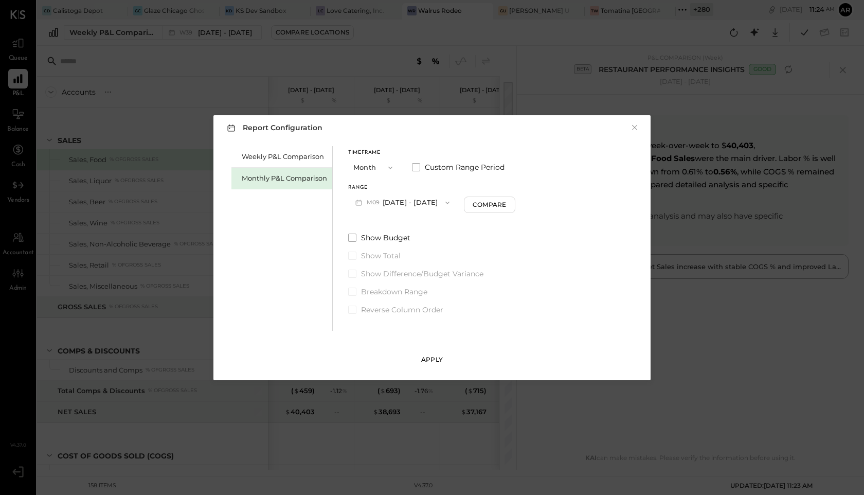
click at [421, 335] on button "Apply" at bounding box center [431, 359] width 51 height 16
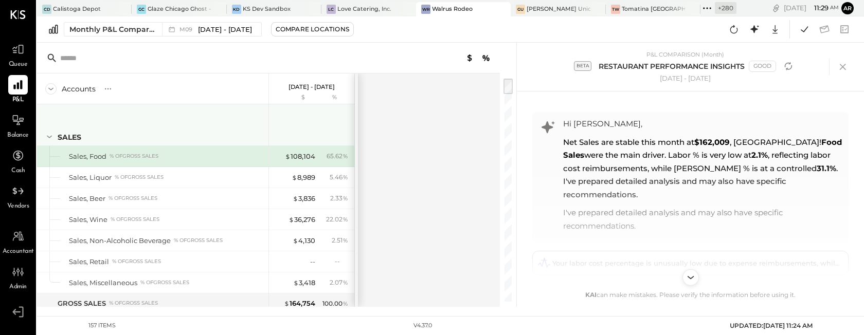
click at [419, 123] on div "Accounts S % GL Sep 1 - 30, 2025 $ % SALES Sales, Food % of GROSS SALES Sales, …" at bounding box center [269, 190] width 464 height 233
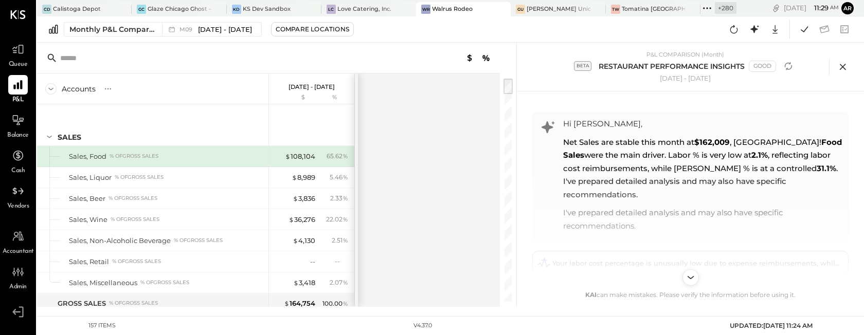
click at [844, 64] on icon at bounding box center [842, 66] width 15 height 15
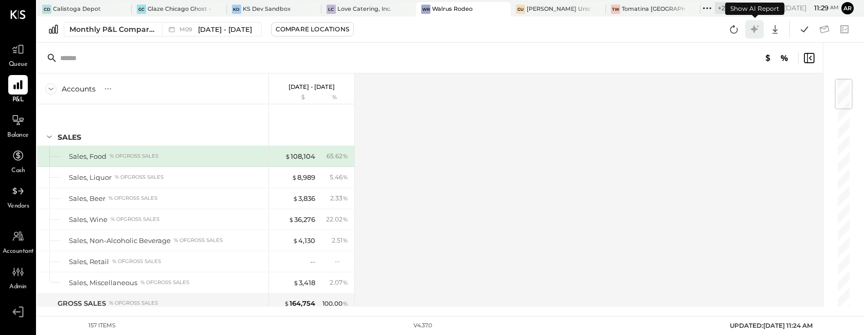
click at [753, 33] on icon at bounding box center [754, 29] width 13 height 13
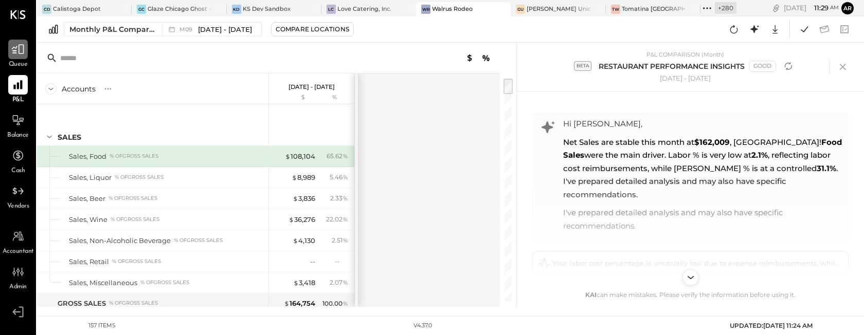
click at [14, 54] on icon at bounding box center [17, 49] width 13 height 13
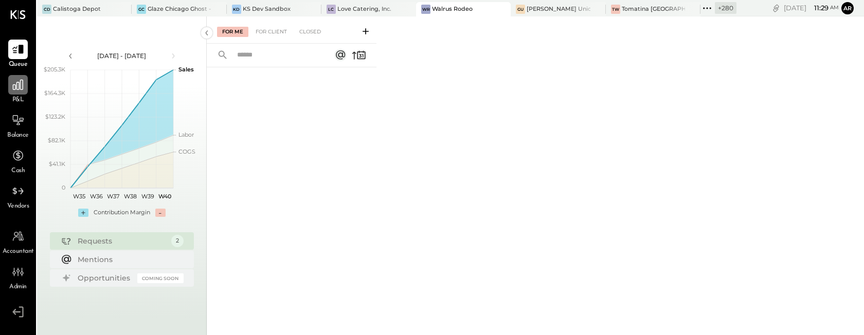
click at [15, 89] on icon at bounding box center [18, 85] width 10 height 10
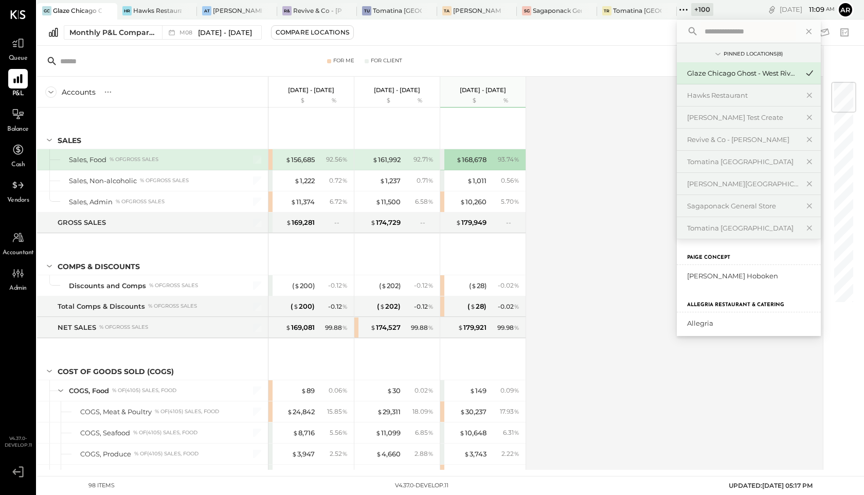
click at [591, 117] on div "Accounts S % GL [DATE] - [DATE] $ % [DATE] - [DATE] $ % [DATE] - [DATE] $ % SAL…" at bounding box center [430, 273] width 787 height 393
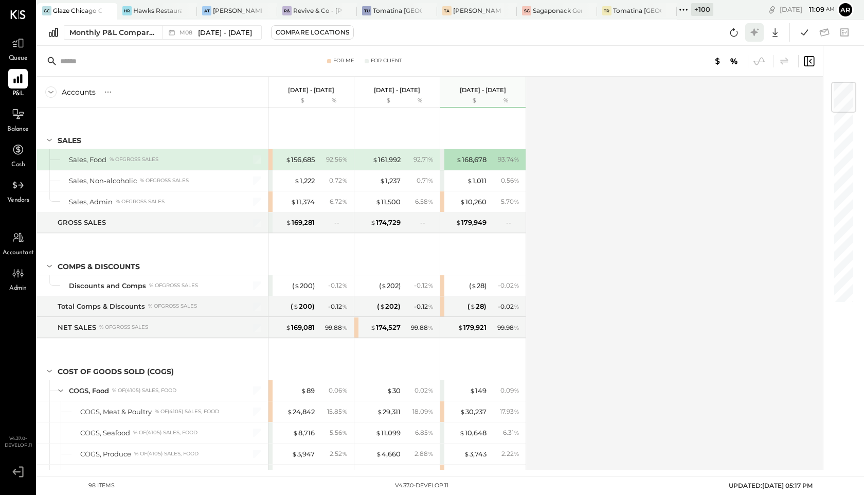
click at [751, 30] on icon at bounding box center [754, 32] width 13 height 13
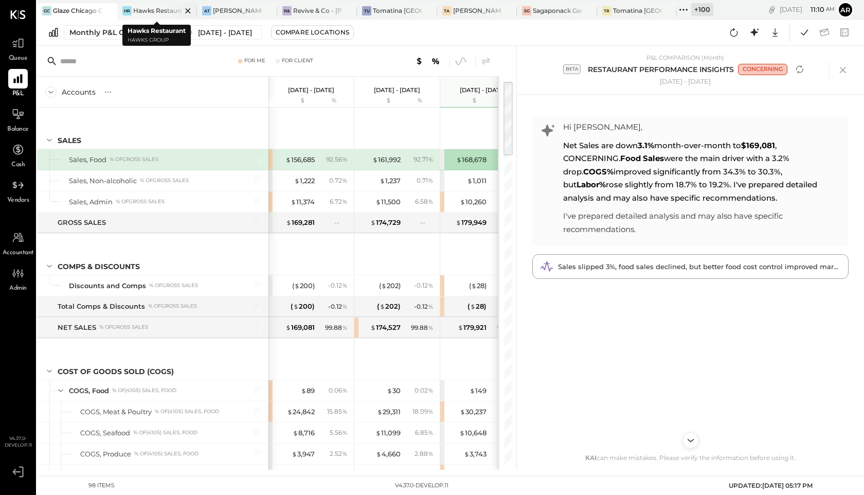
click at [154, 9] on div "Hawks Restaurant" at bounding box center [157, 10] width 49 height 9
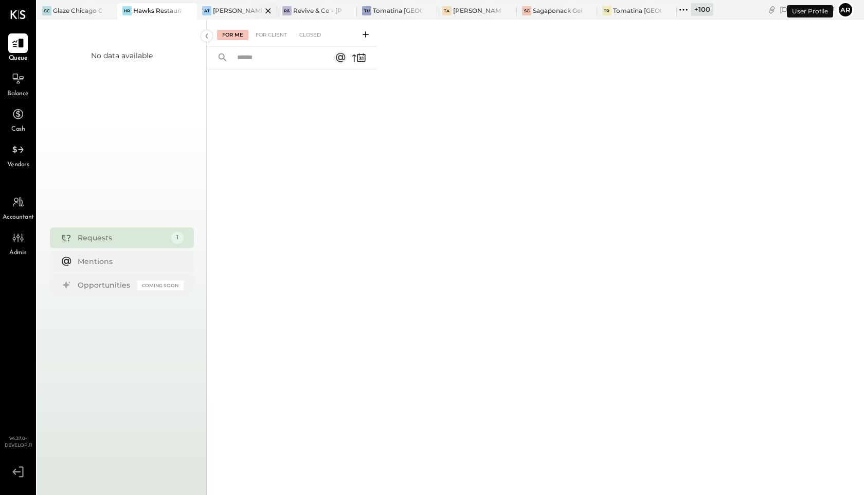
click at [230, 16] on div "AT [PERSON_NAME] Test Create" at bounding box center [237, 11] width 80 height 16
click at [301, 14] on div "Revive & Co - [PERSON_NAME]" at bounding box center [317, 10] width 49 height 9
click at [19, 85] on div at bounding box center [18, 79] width 20 height 20
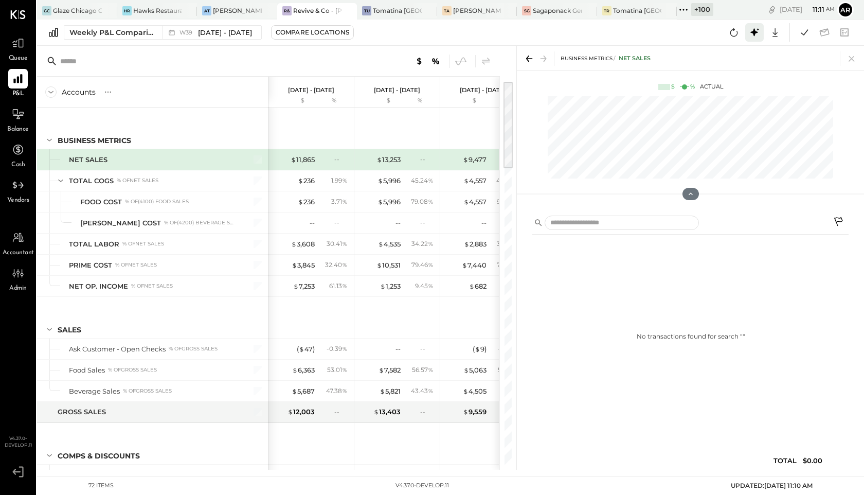
click at [759, 32] on icon at bounding box center [754, 32] width 13 height 13
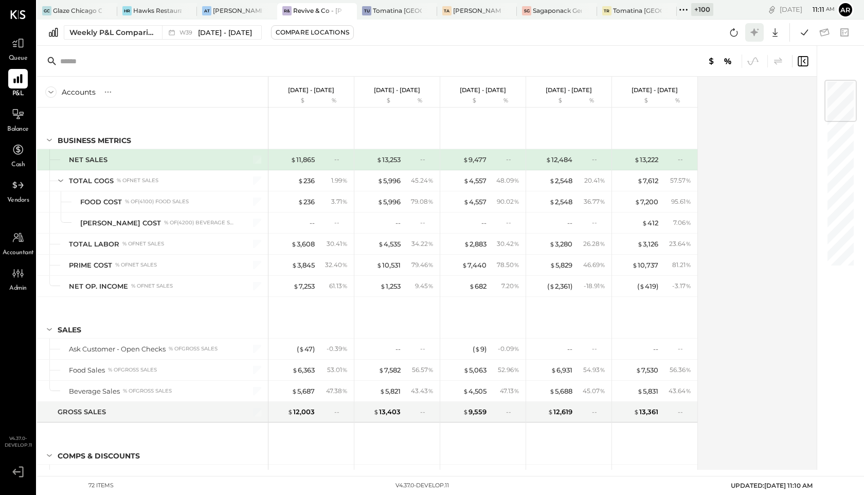
click at [753, 37] on icon at bounding box center [754, 32] width 13 height 13
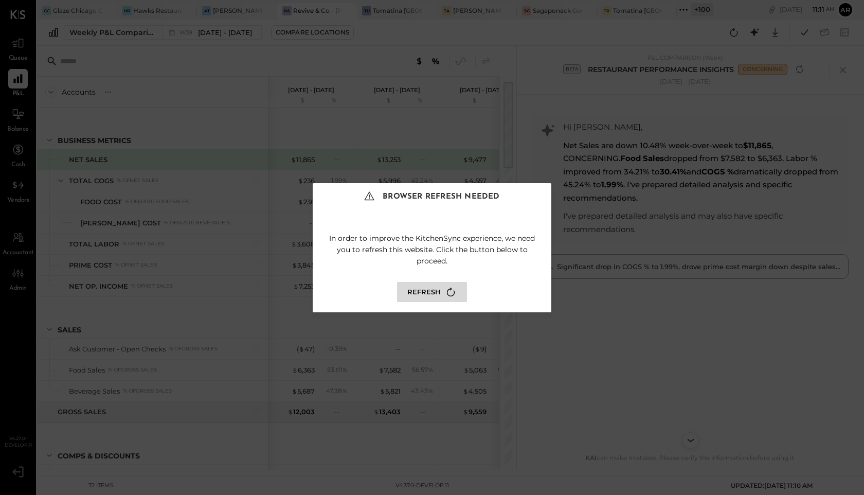
click at [422, 294] on button "Refresh" at bounding box center [432, 292] width 70 height 20
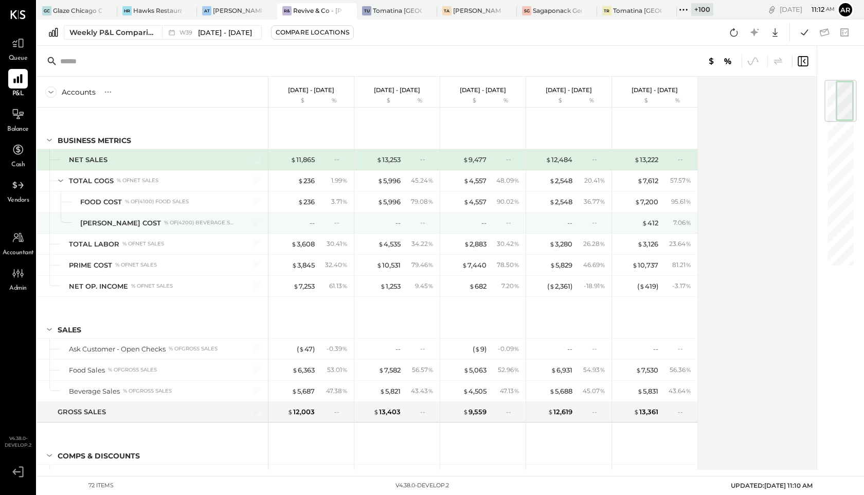
click at [682, 9] on icon at bounding box center [683, 9] width 13 height 13
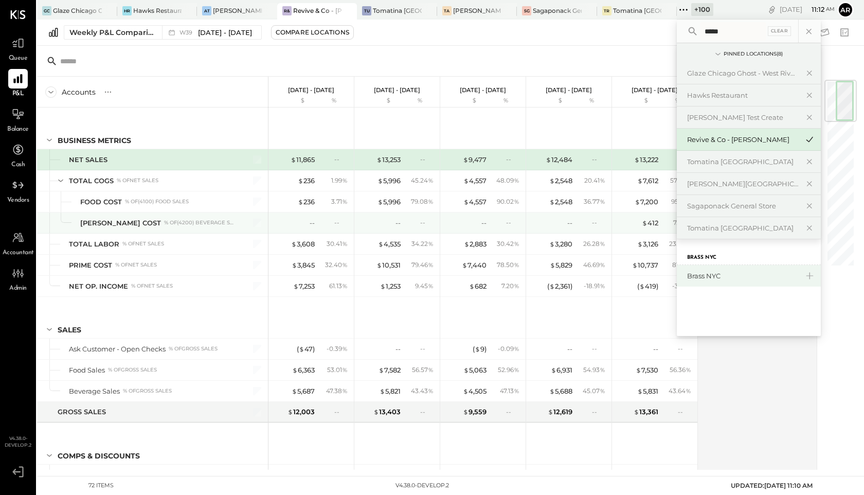
type input "*****"
click at [726, 280] on div "Brass NYC" at bounding box center [742, 276] width 111 height 10
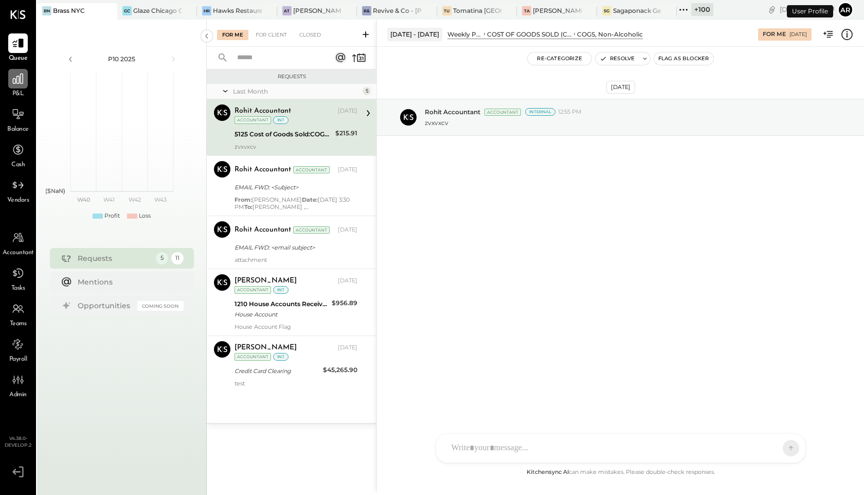
click at [22, 81] on icon at bounding box center [18, 79] width 10 height 10
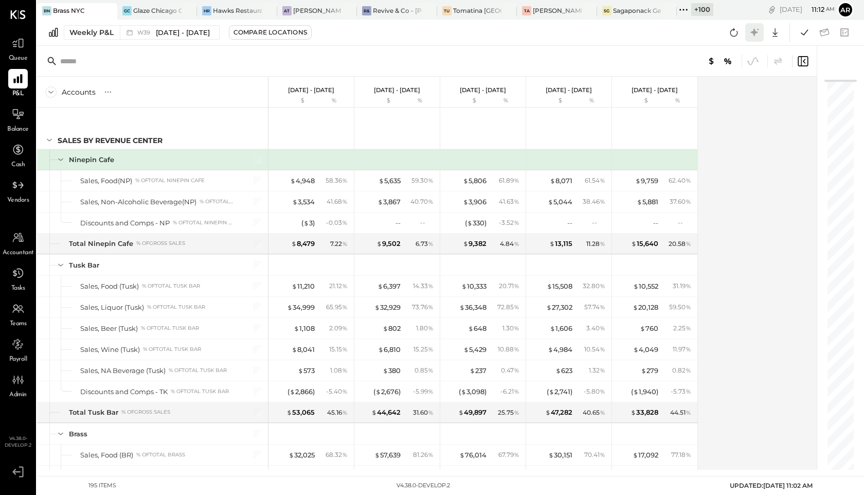
click at [756, 30] on icon at bounding box center [754, 32] width 13 height 13
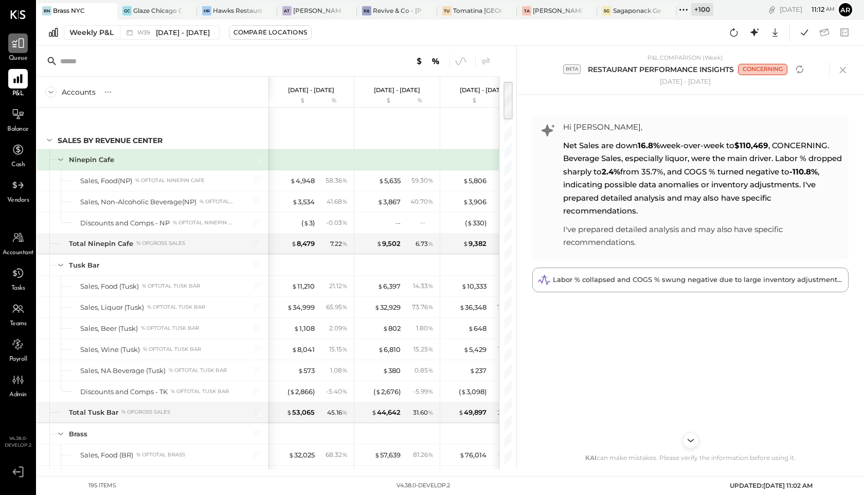
click at [17, 43] on icon at bounding box center [17, 43] width 13 height 13
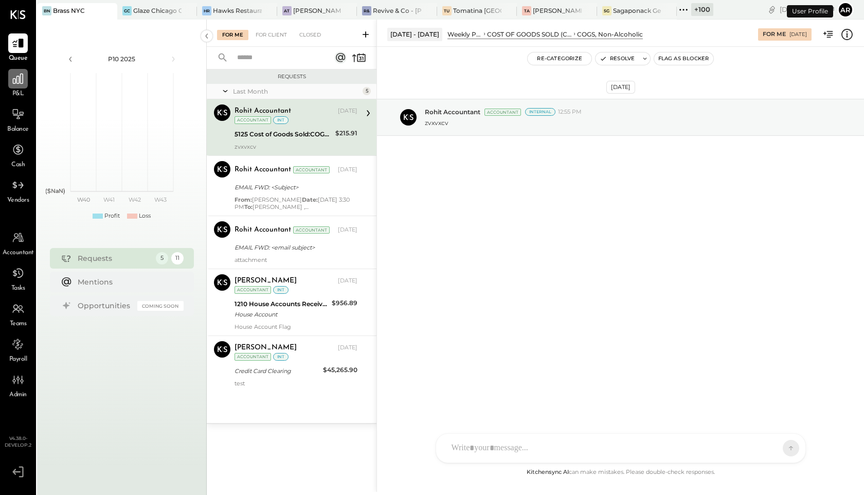
click at [9, 75] on div at bounding box center [18, 79] width 20 height 20
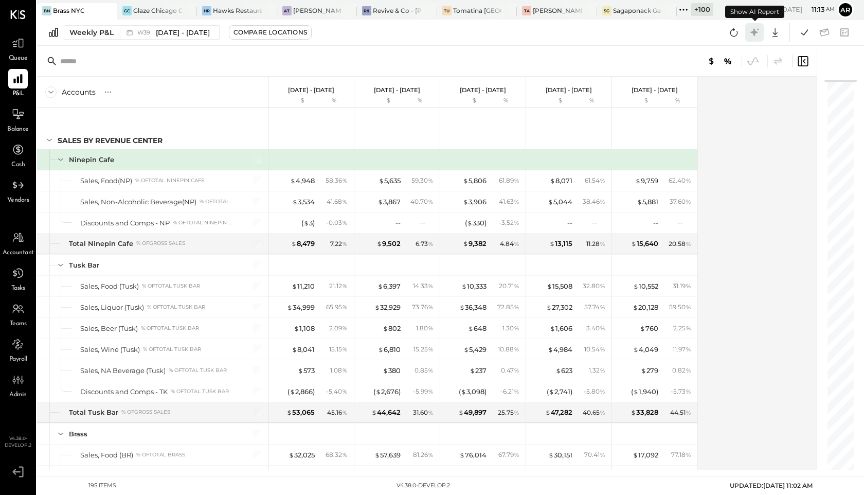
click at [751, 33] on icon at bounding box center [754, 32] width 13 height 13
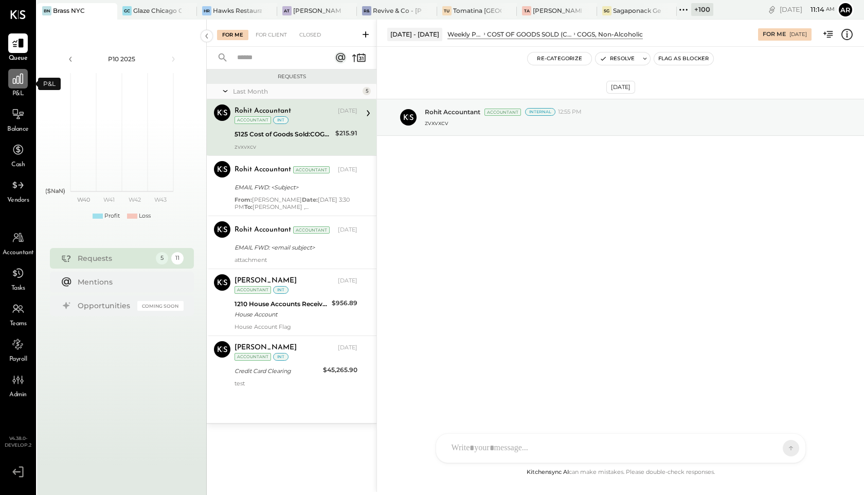
click at [12, 81] on icon at bounding box center [17, 78] width 13 height 13
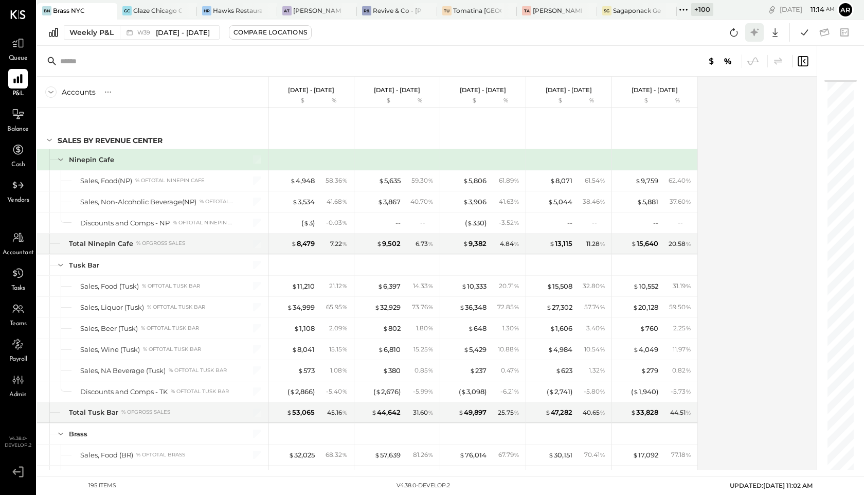
click at [756, 30] on icon at bounding box center [754, 32] width 13 height 13
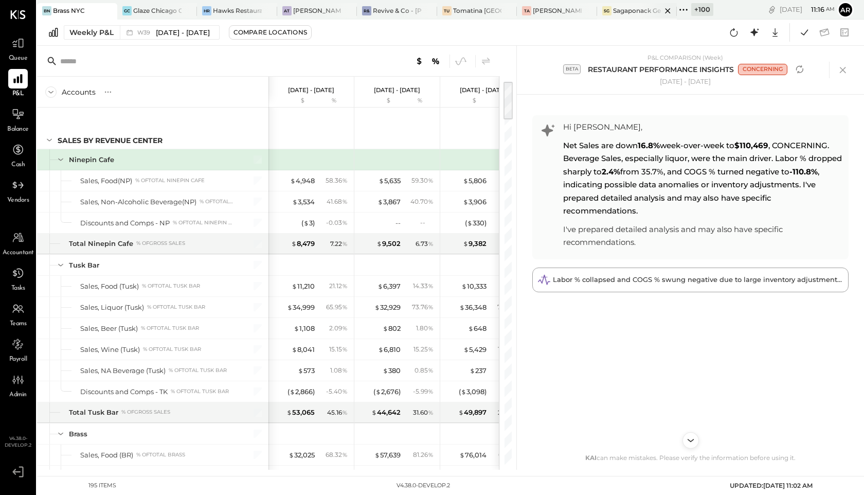
click at [624, 9] on div "Sagaponack General Store" at bounding box center [637, 10] width 49 height 9
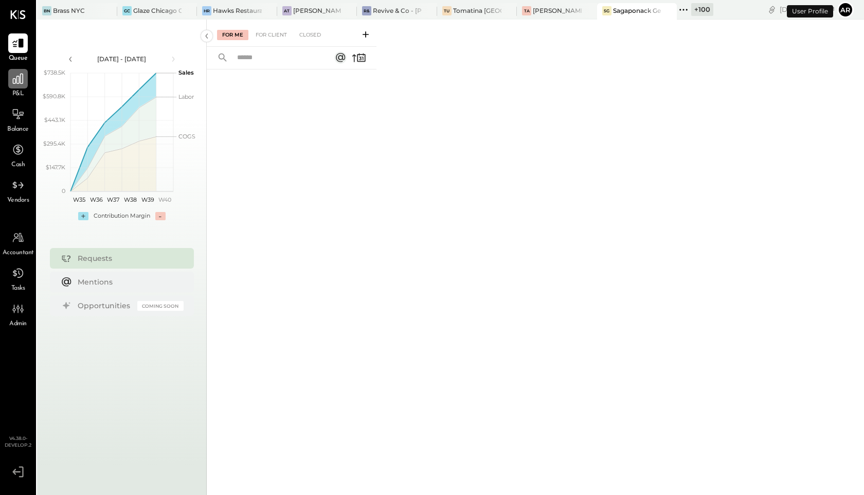
click at [16, 78] on icon at bounding box center [18, 79] width 10 height 10
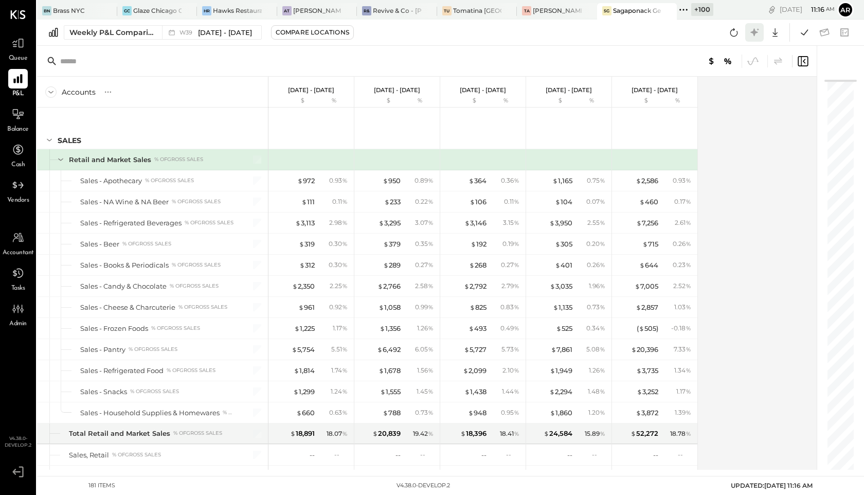
click at [752, 31] on icon at bounding box center [754, 32] width 13 height 13
